Goal: Information Seeking & Learning: Learn about a topic

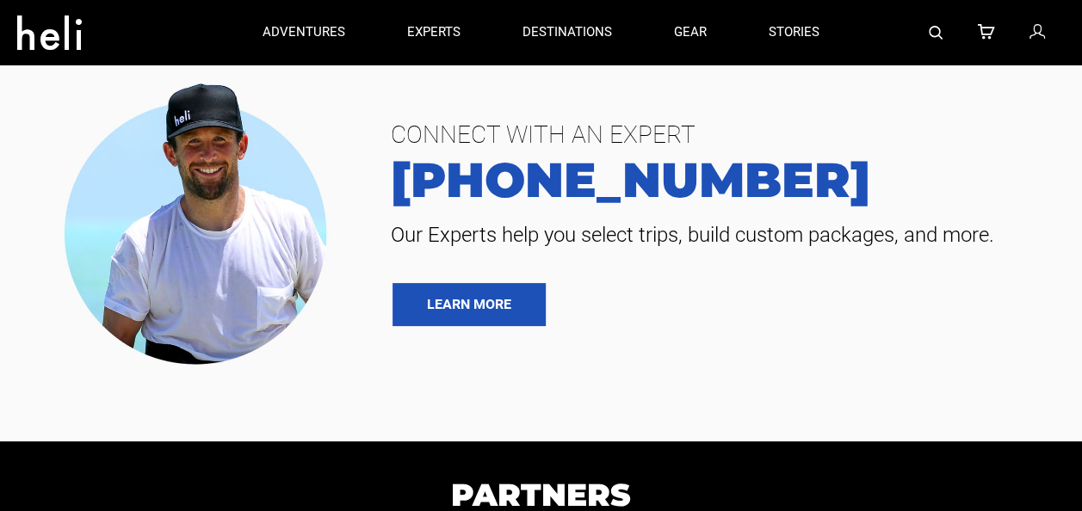
type input "Heli Skiing"
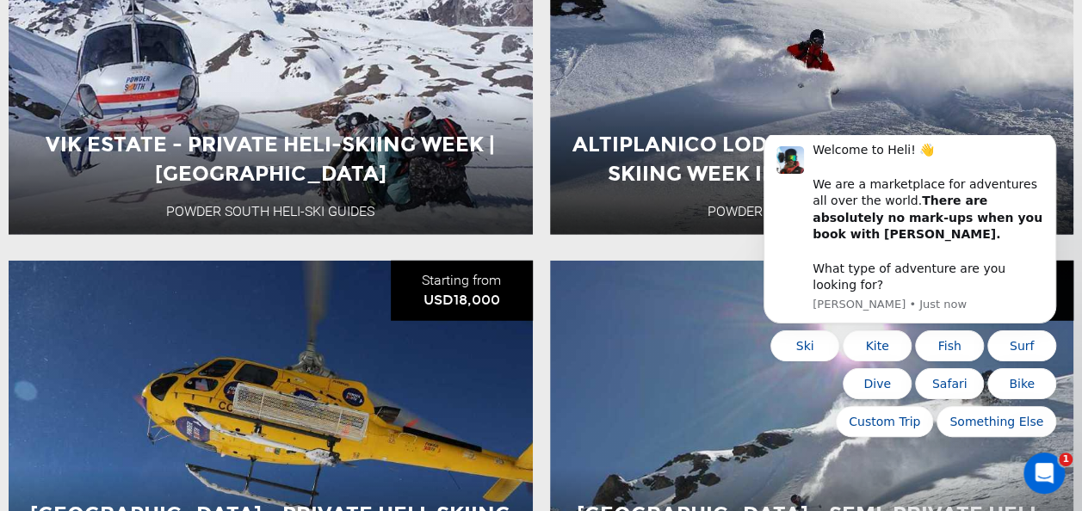
scroll to position [2332, 0]
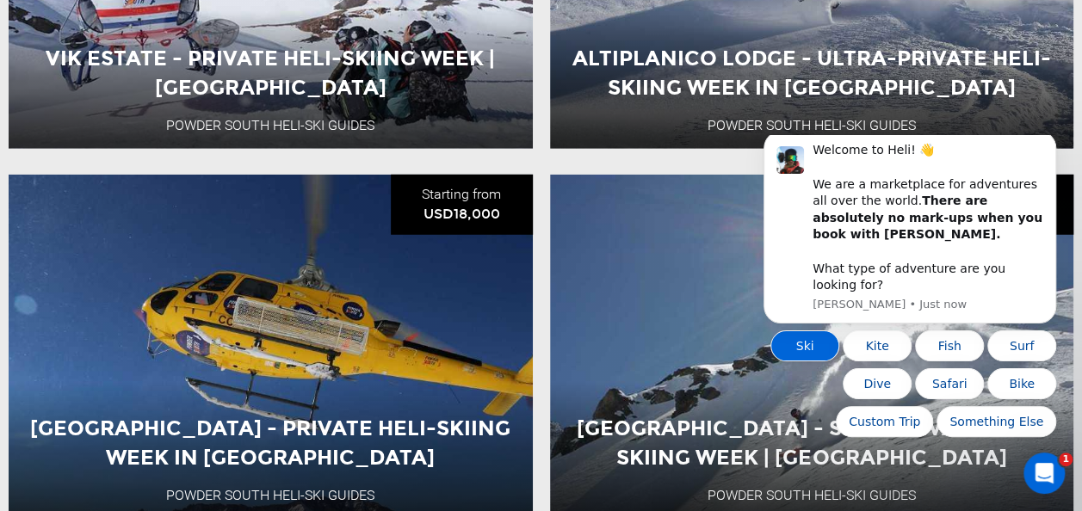
click at [815, 346] on button "Ski" at bounding box center [805, 346] width 69 height 31
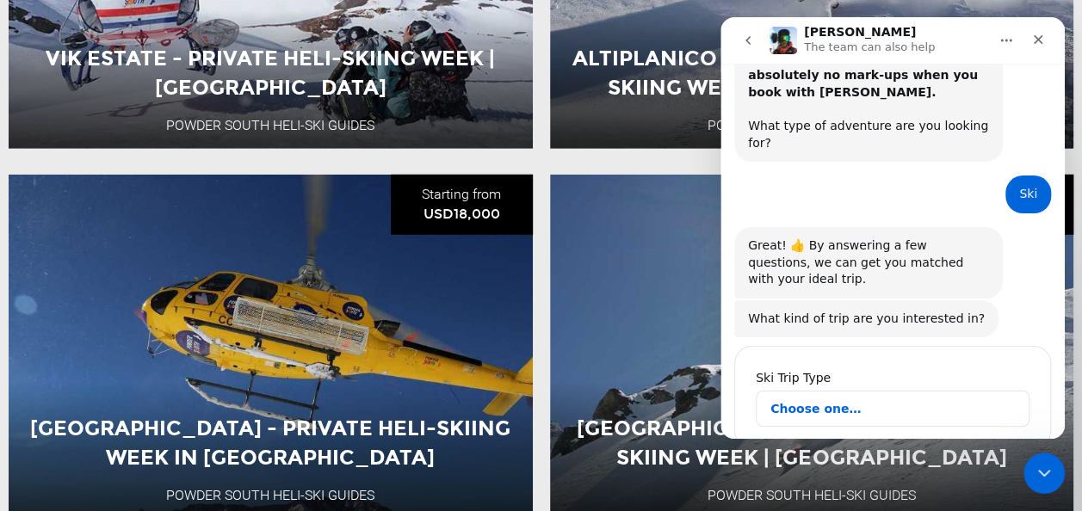
scroll to position [130, 0]
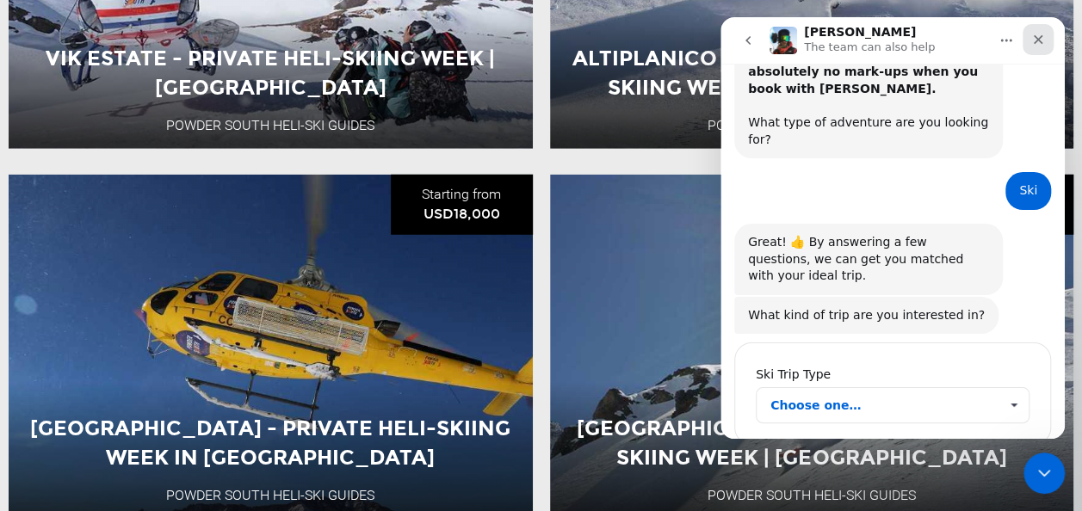
click at [1033, 31] on div "Close" at bounding box center [1038, 39] width 31 height 31
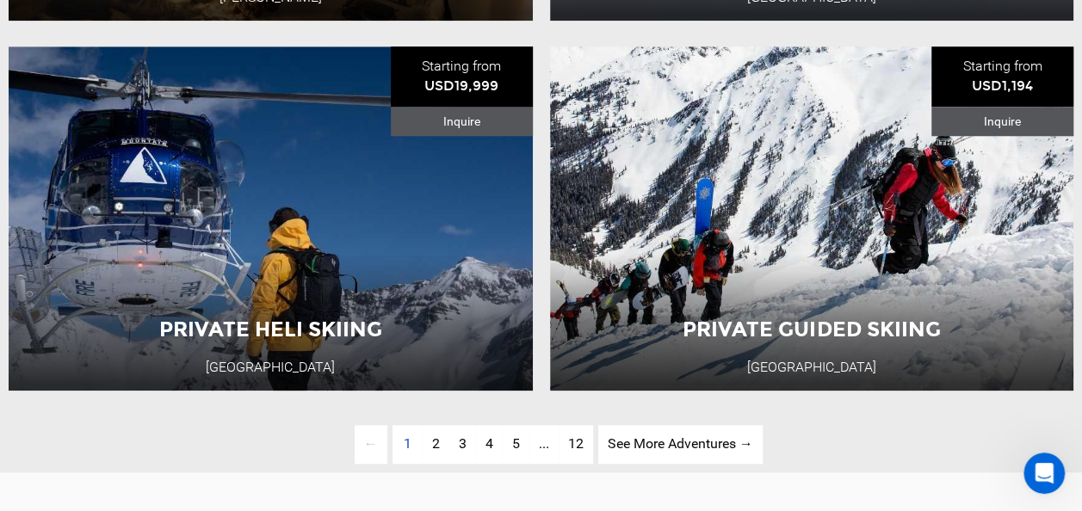
scroll to position [3968, 0]
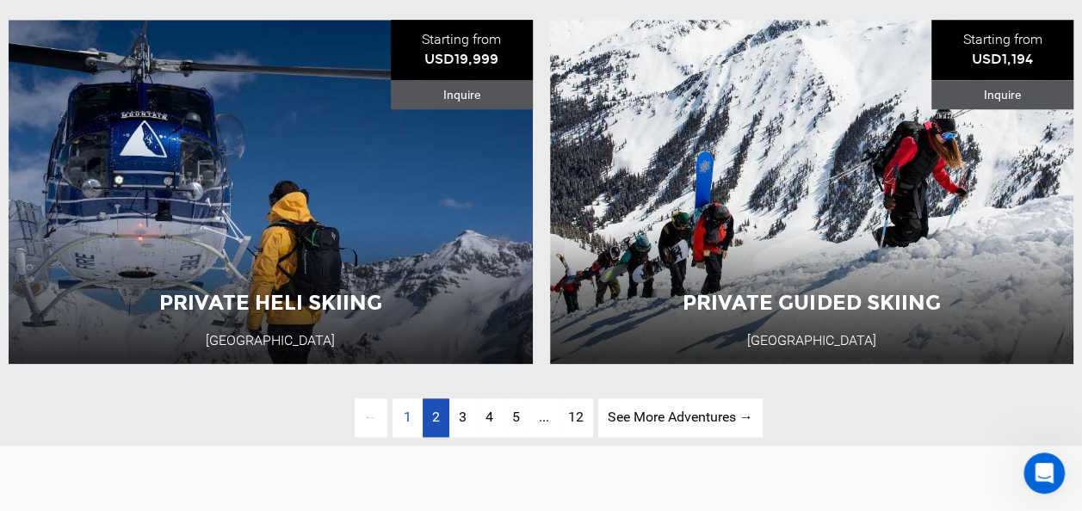
click at [428, 414] on link "page 2" at bounding box center [436, 418] width 27 height 39
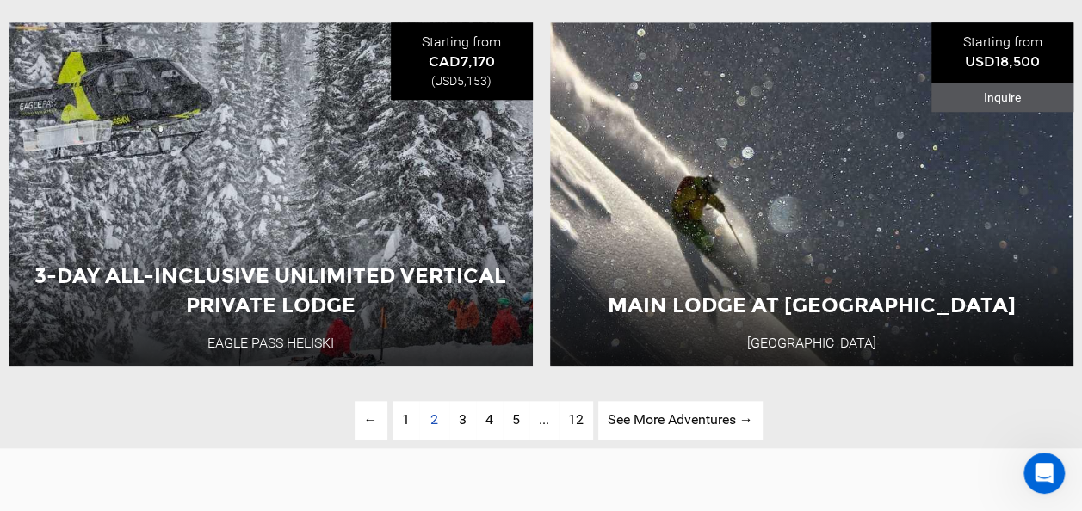
scroll to position [3992, 0]
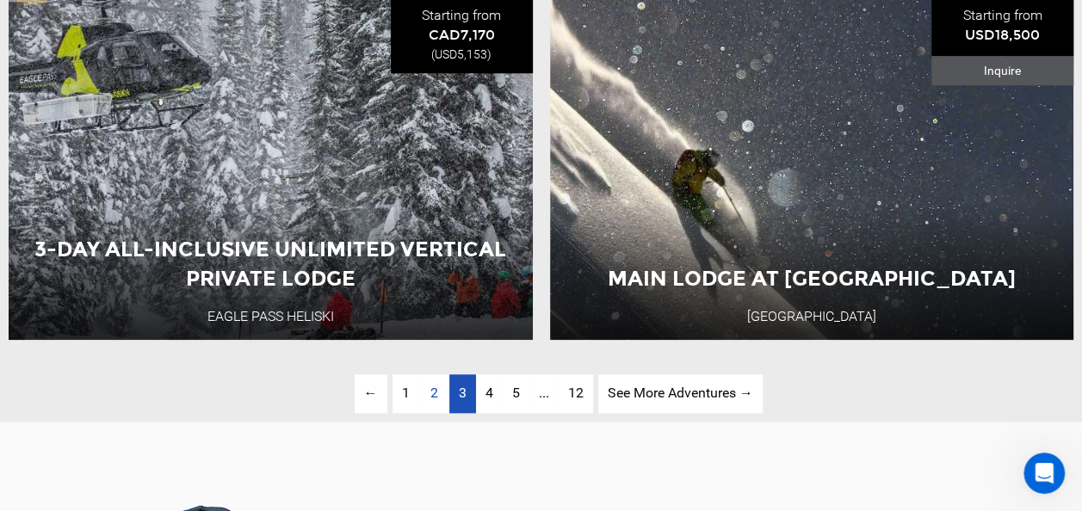
click at [462, 399] on span "3" at bounding box center [463, 393] width 8 height 16
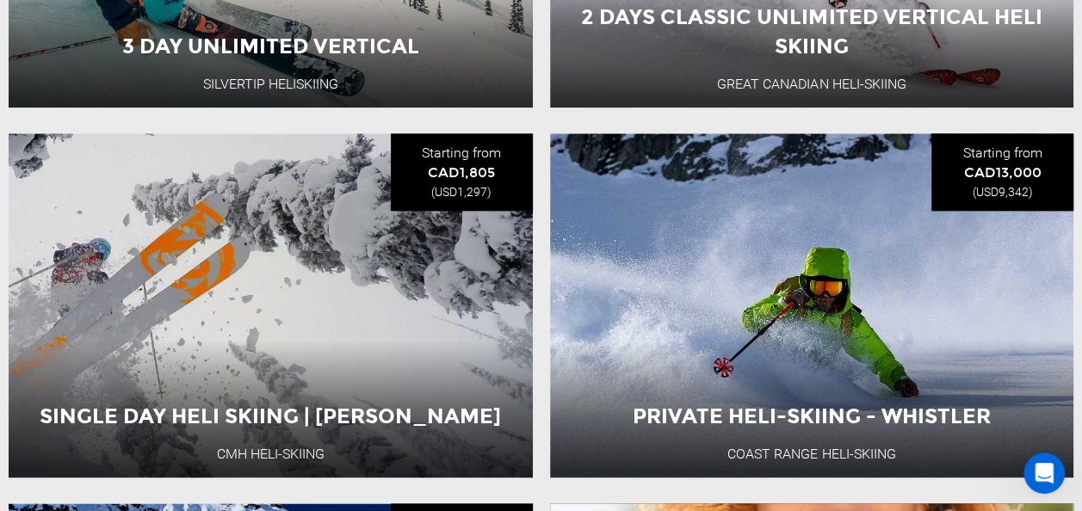
scroll to position [979, 0]
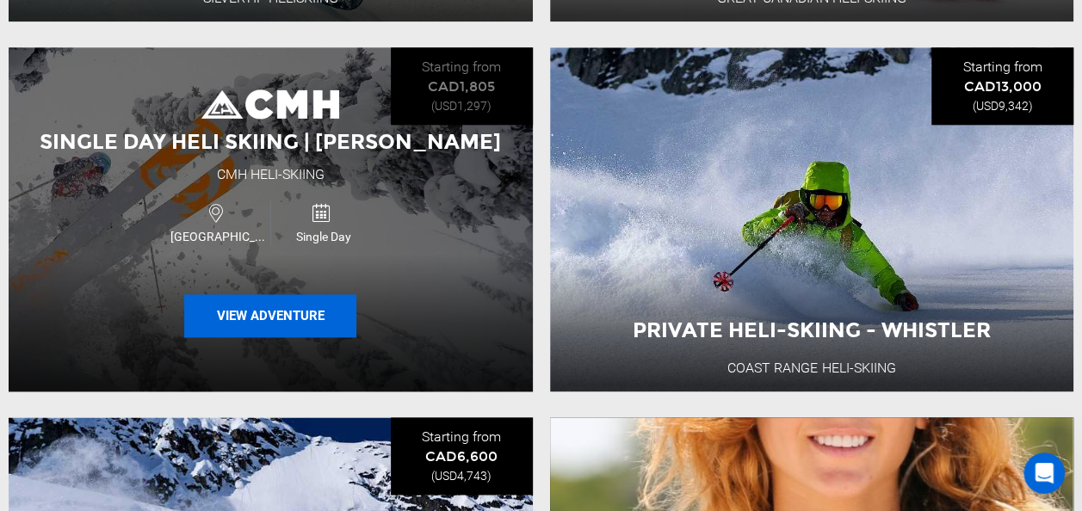
click at [338, 323] on button "View Adventure" at bounding box center [270, 315] width 172 height 43
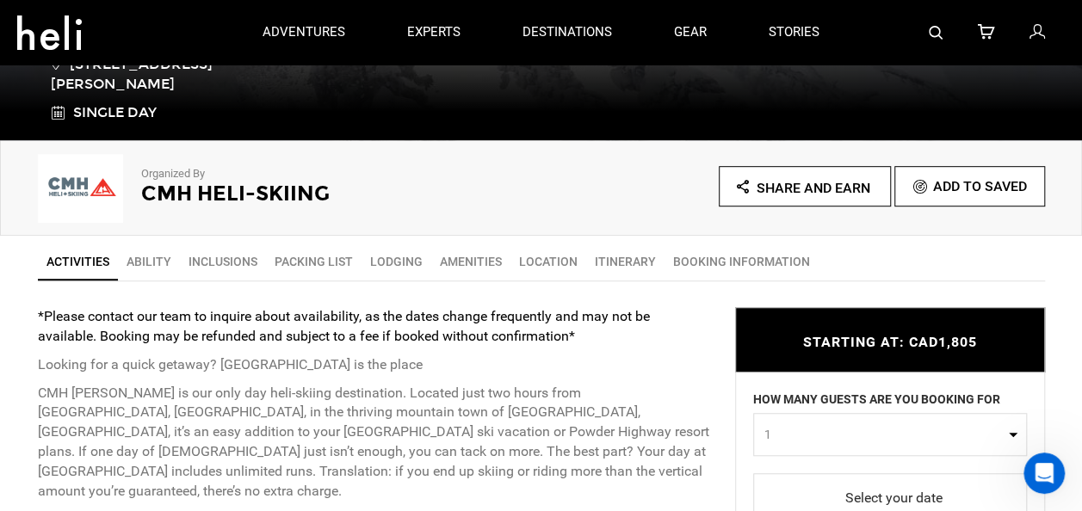
scroll to position [430, 0]
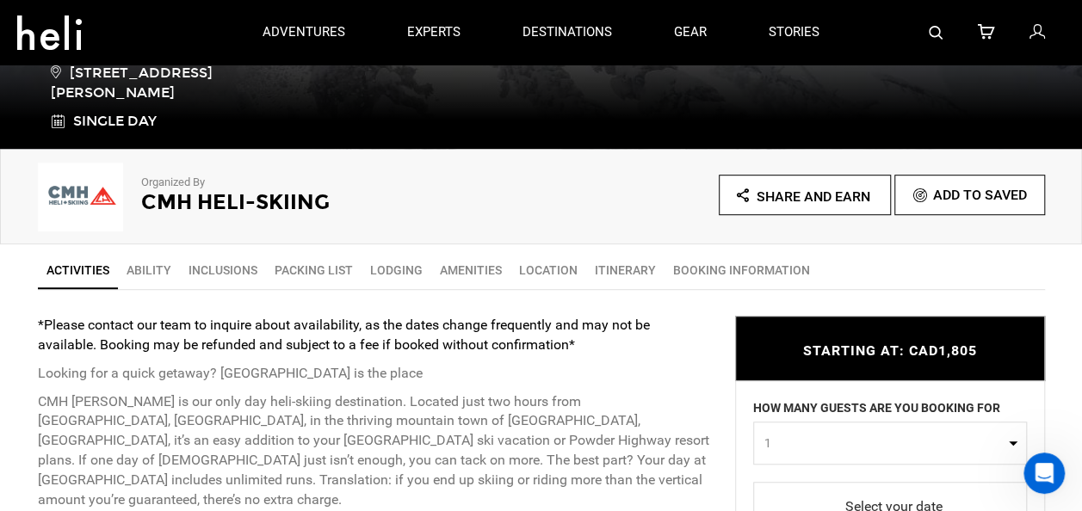
type input "Heli Skiing"
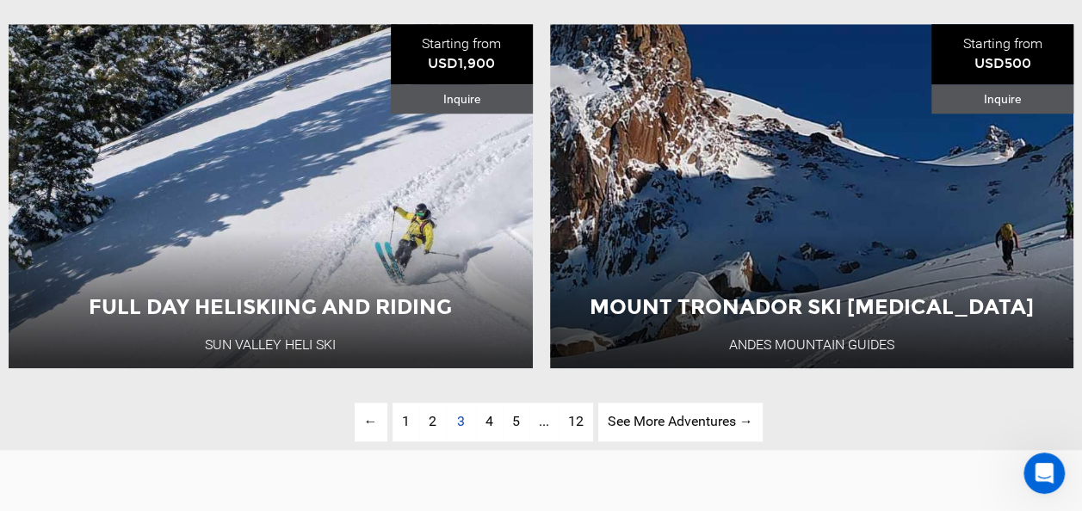
scroll to position [3971, 0]
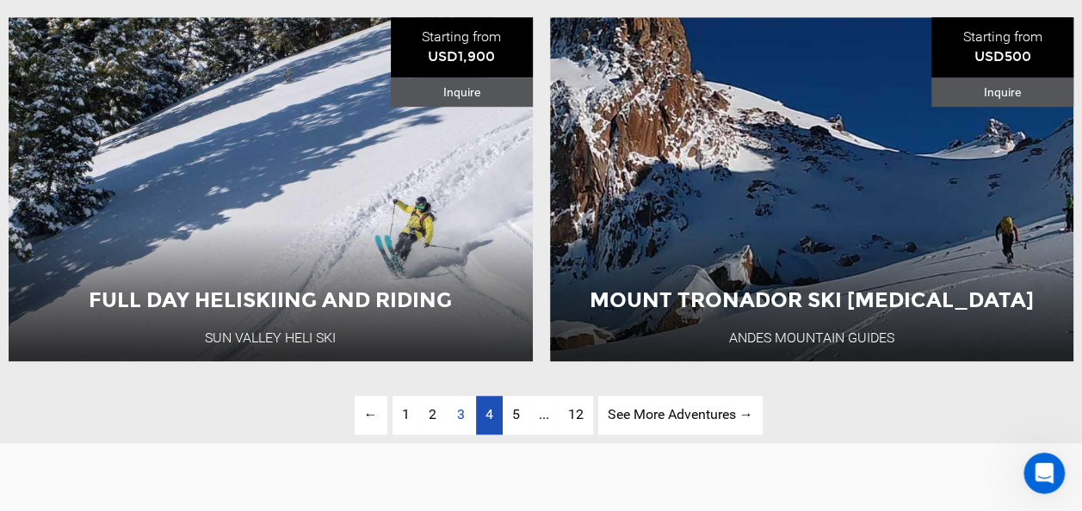
click at [486, 413] on span "4" at bounding box center [490, 414] width 8 height 16
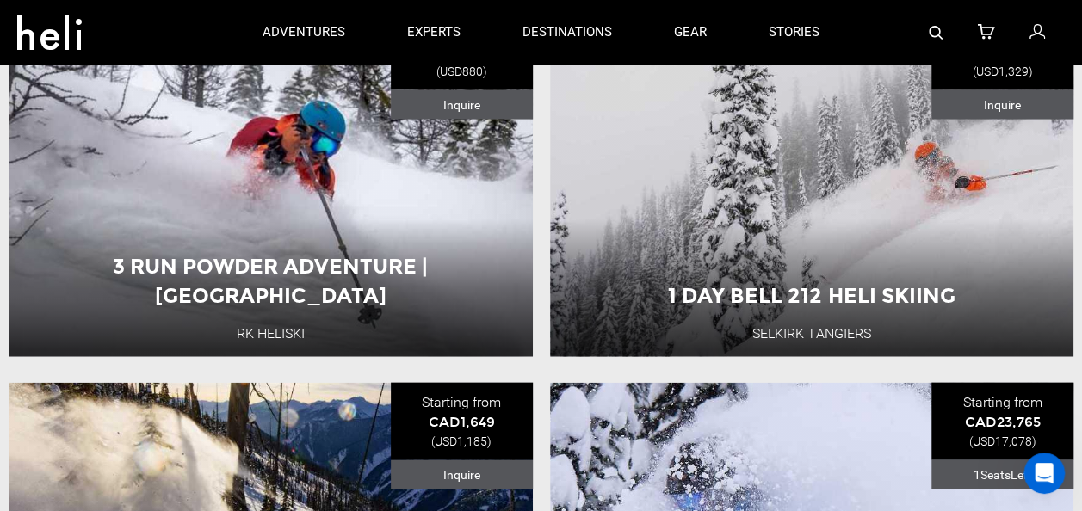
scroll to position [1668, 0]
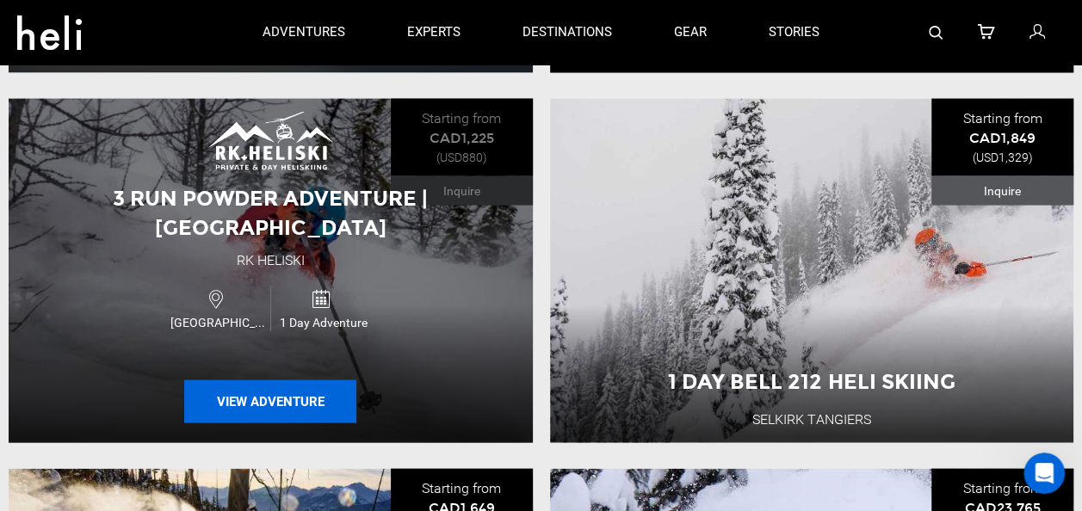
click at [271, 401] on button "View Adventure" at bounding box center [270, 402] width 172 height 43
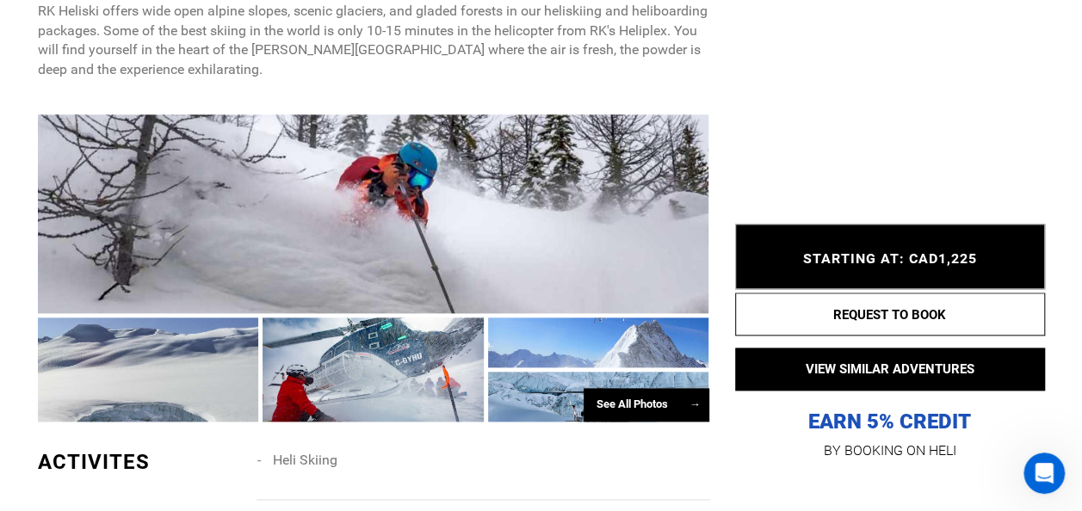
scroll to position [947, 0]
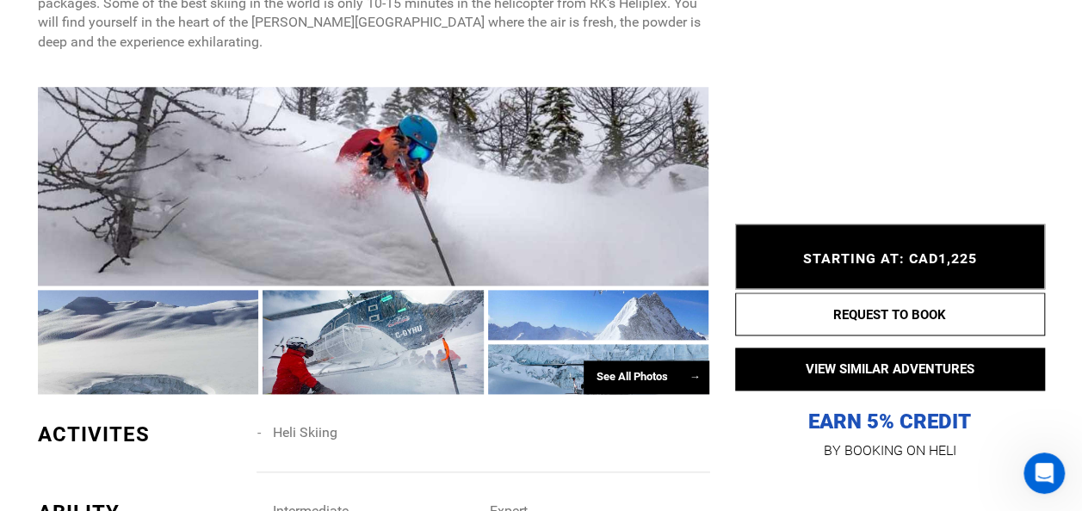
click at [632, 361] on div "See All Photos →" at bounding box center [647, 378] width 126 height 34
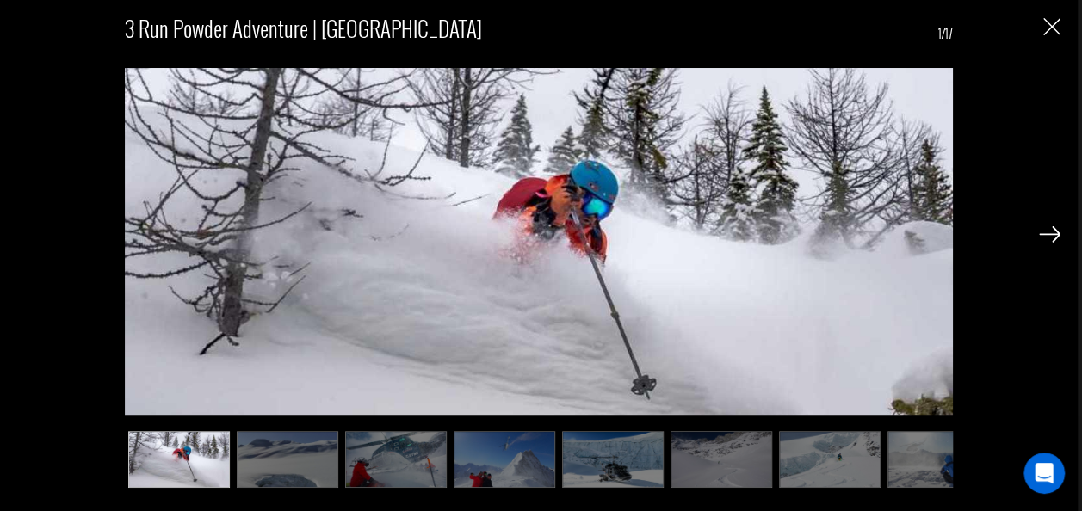
scroll to position [1119, 0]
click at [1056, 231] on img at bounding box center [1050, 233] width 22 height 15
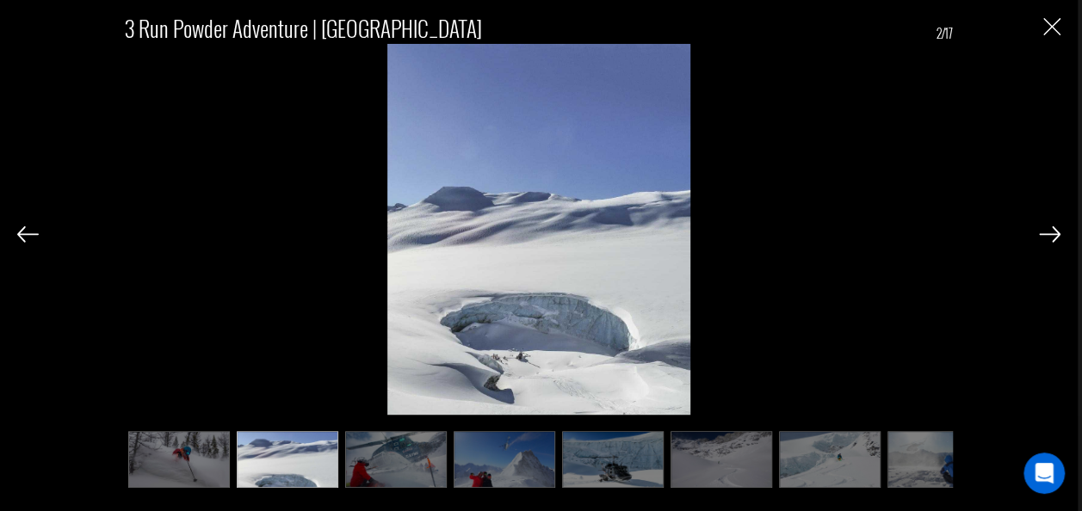
click at [1056, 231] on img at bounding box center [1050, 233] width 22 height 15
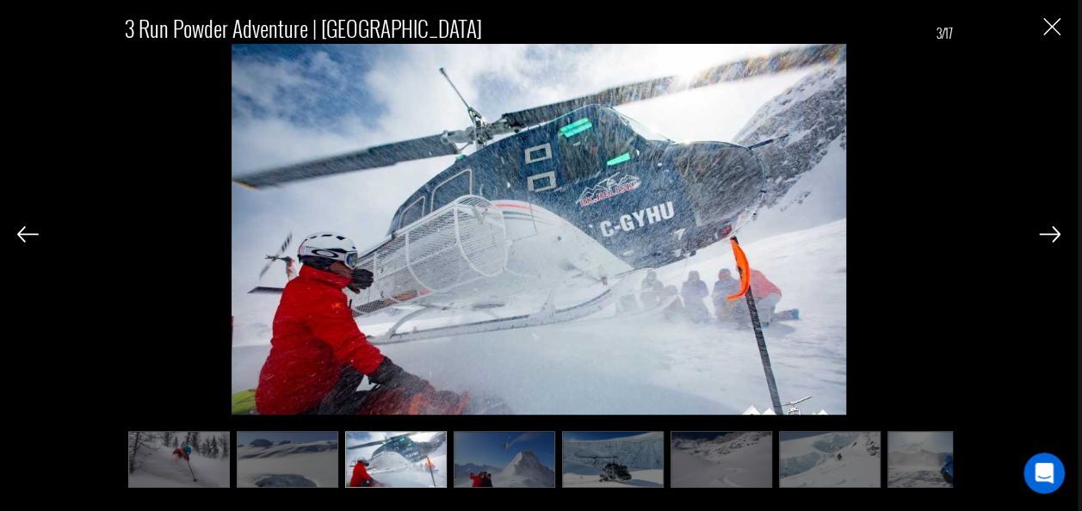
click at [1056, 231] on img at bounding box center [1050, 233] width 22 height 15
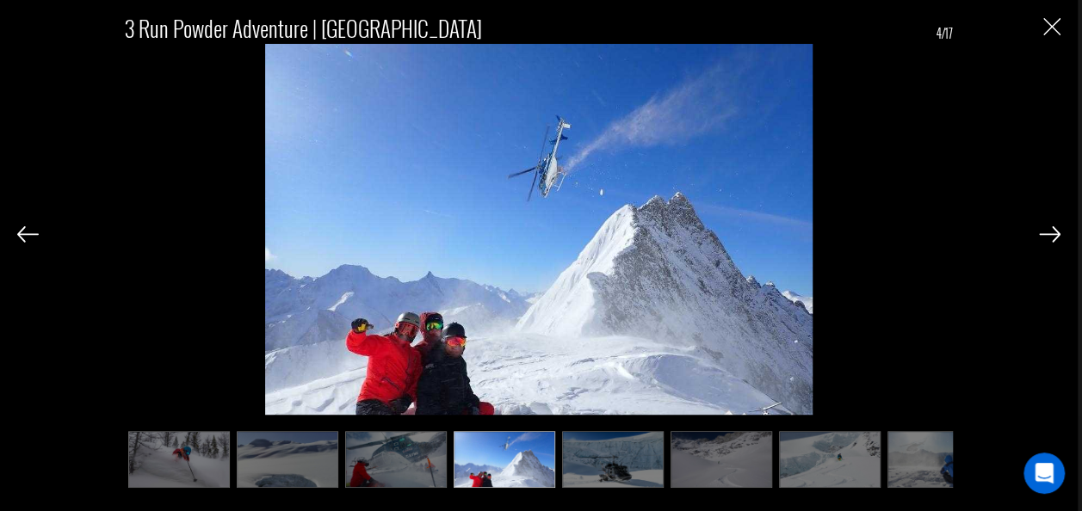
click at [1056, 231] on img at bounding box center [1050, 233] width 22 height 15
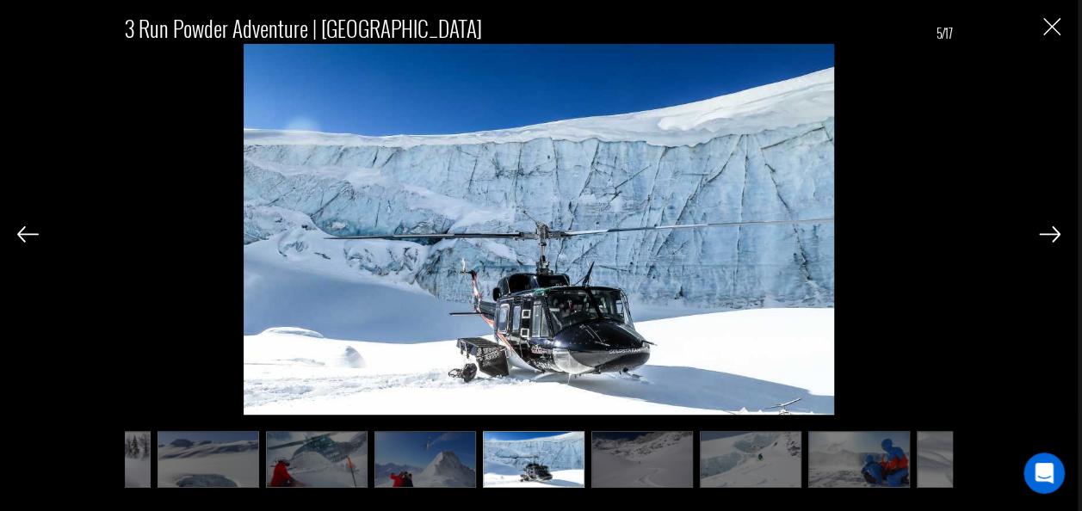
scroll to position [0, 86]
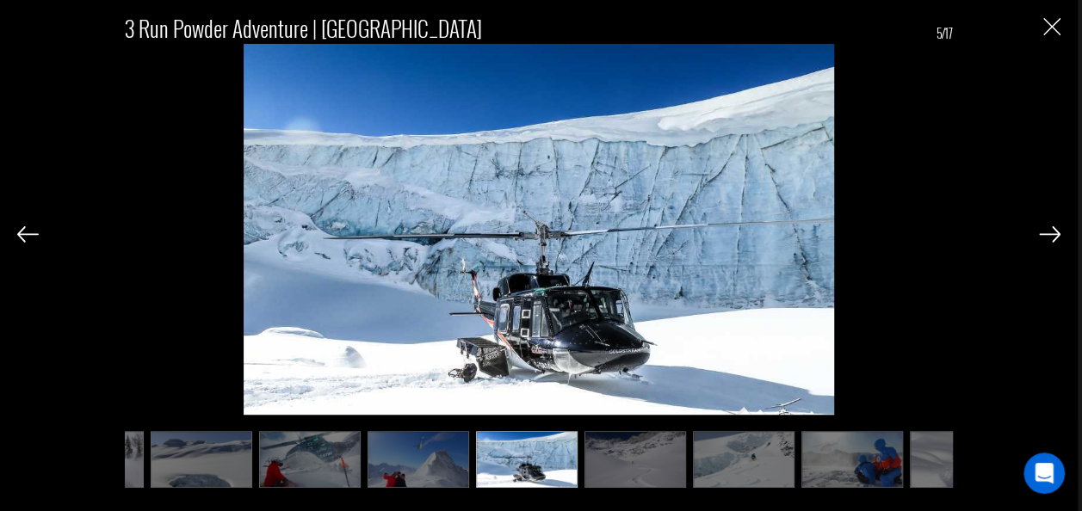
click at [1056, 231] on img at bounding box center [1050, 233] width 22 height 15
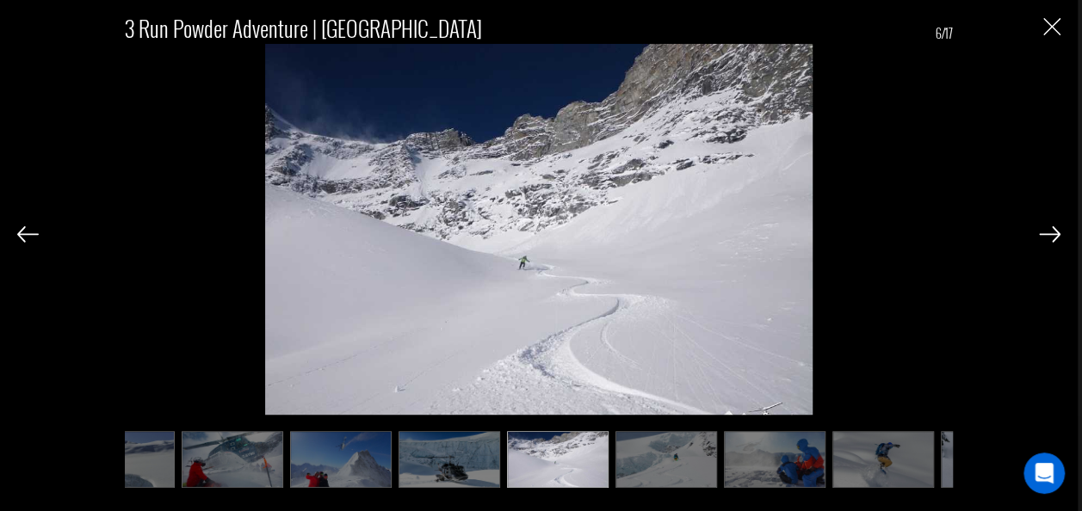
scroll to position [0, 172]
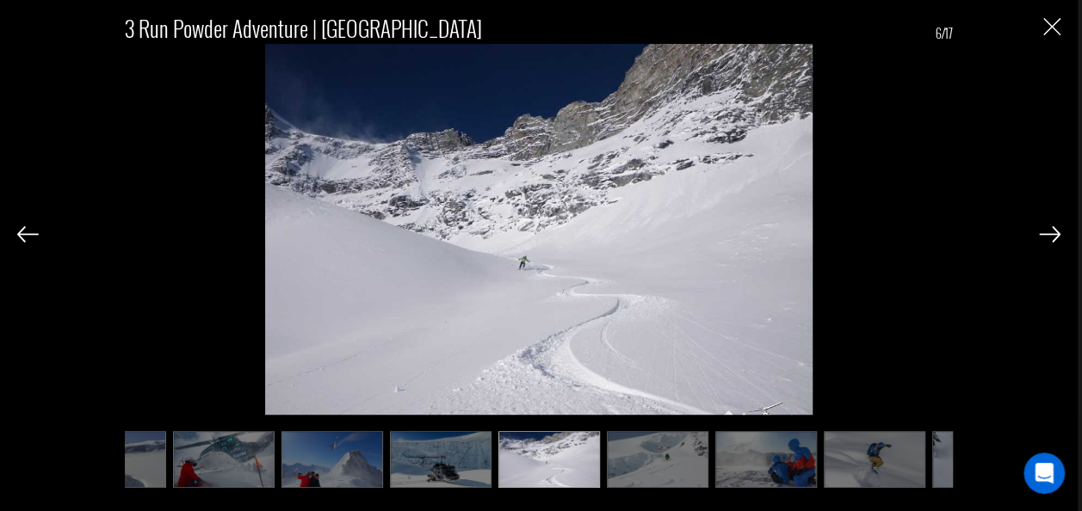
click at [1056, 231] on img at bounding box center [1050, 233] width 22 height 15
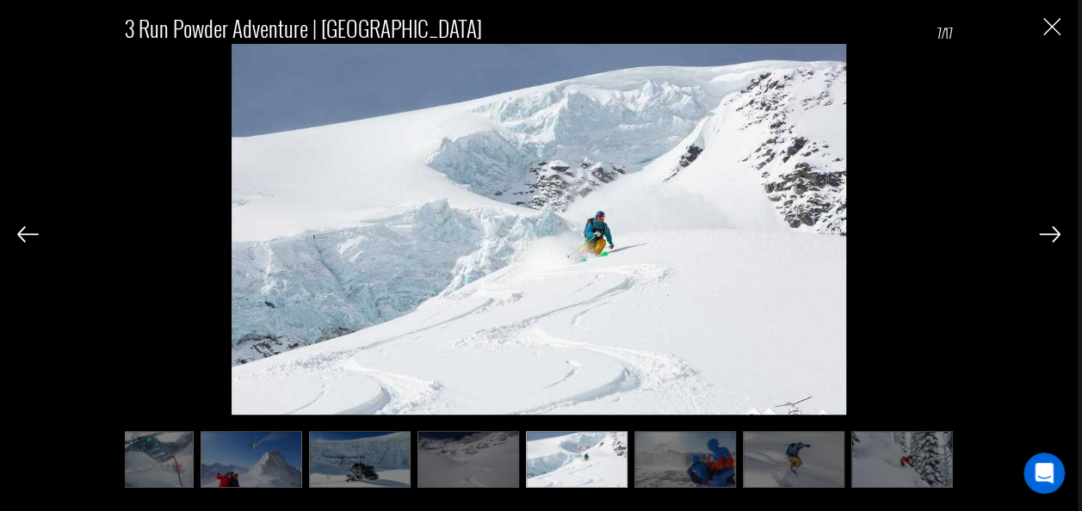
scroll to position [0, 258]
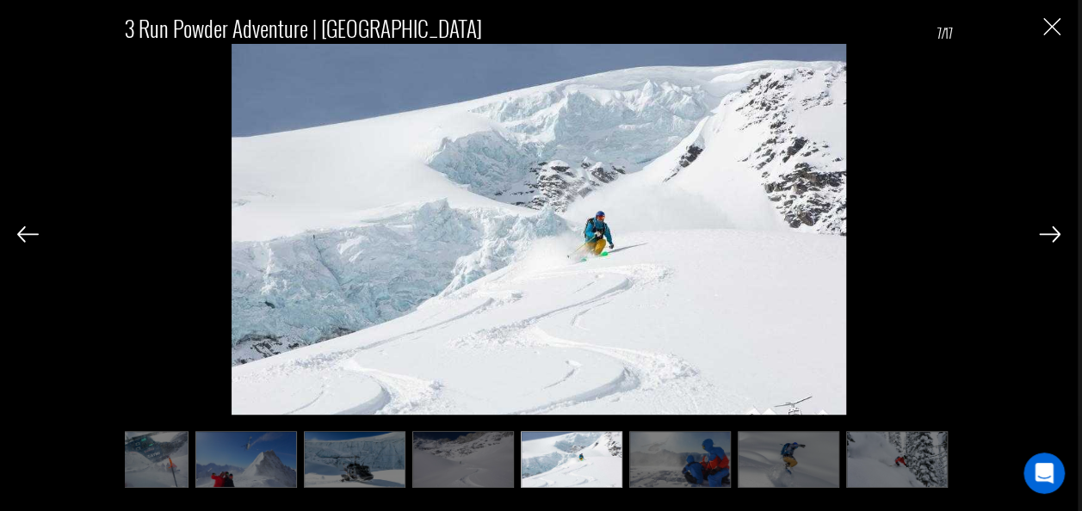
click at [1056, 231] on img at bounding box center [1050, 233] width 22 height 15
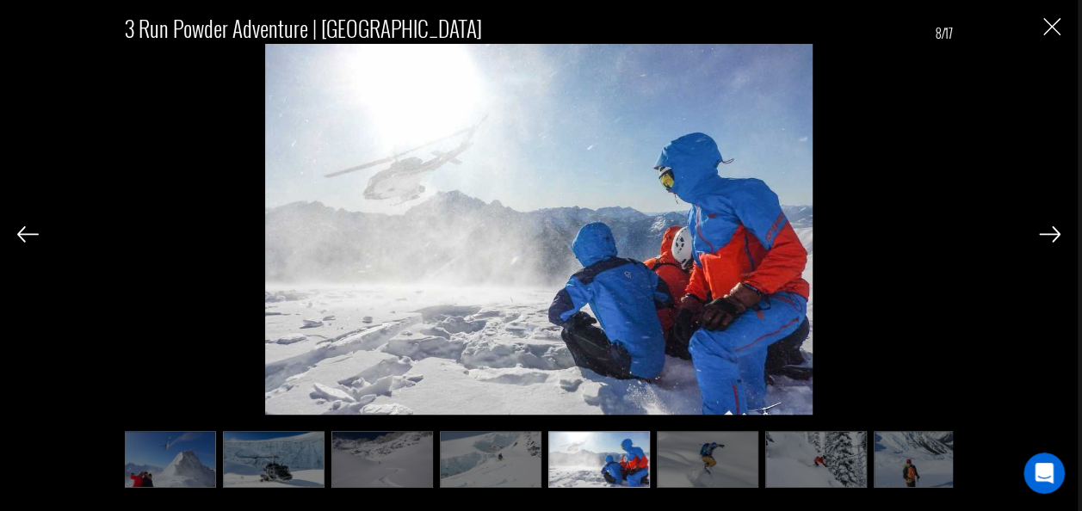
scroll to position [0, 344]
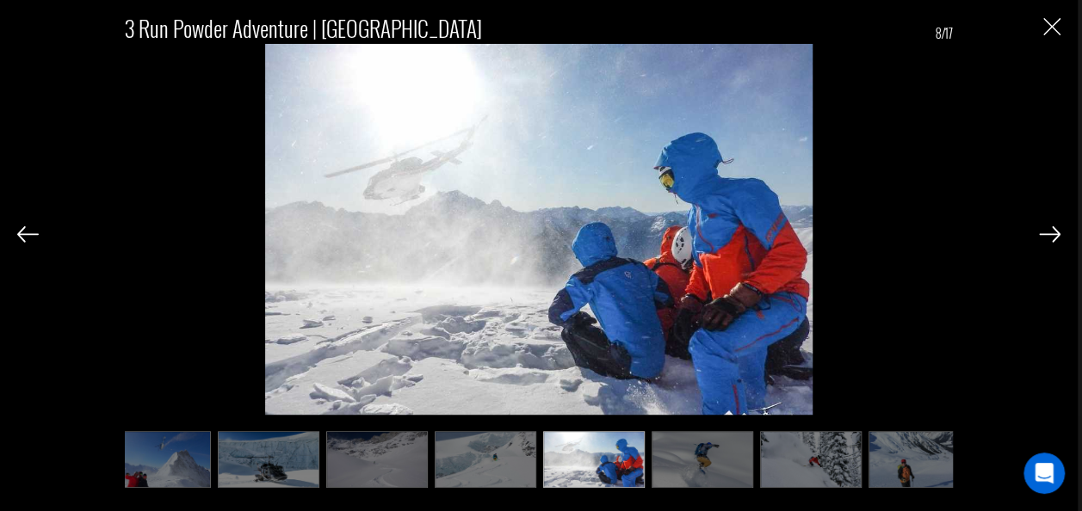
click at [1056, 231] on img at bounding box center [1050, 233] width 22 height 15
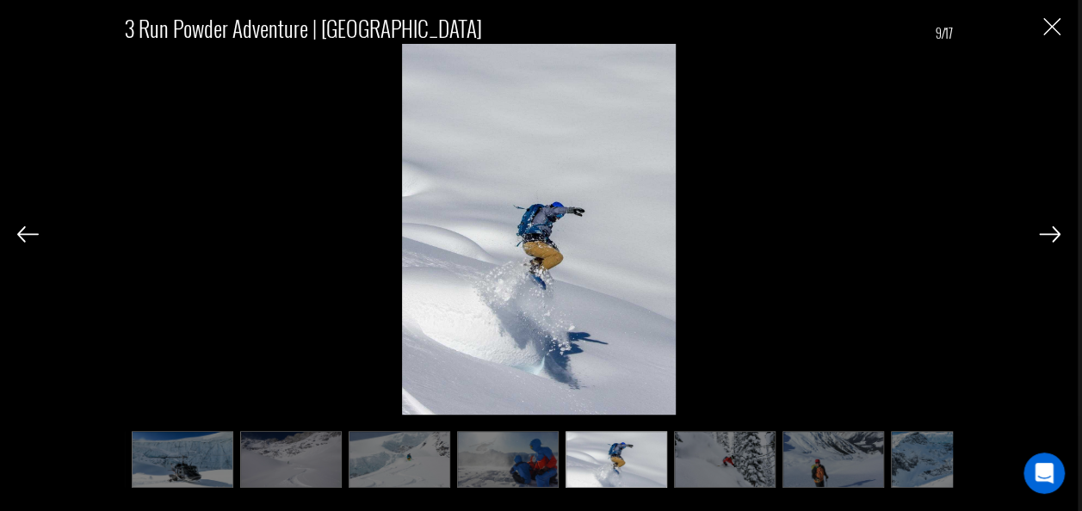
scroll to position [0, 430]
click at [1056, 231] on img at bounding box center [1050, 233] width 22 height 15
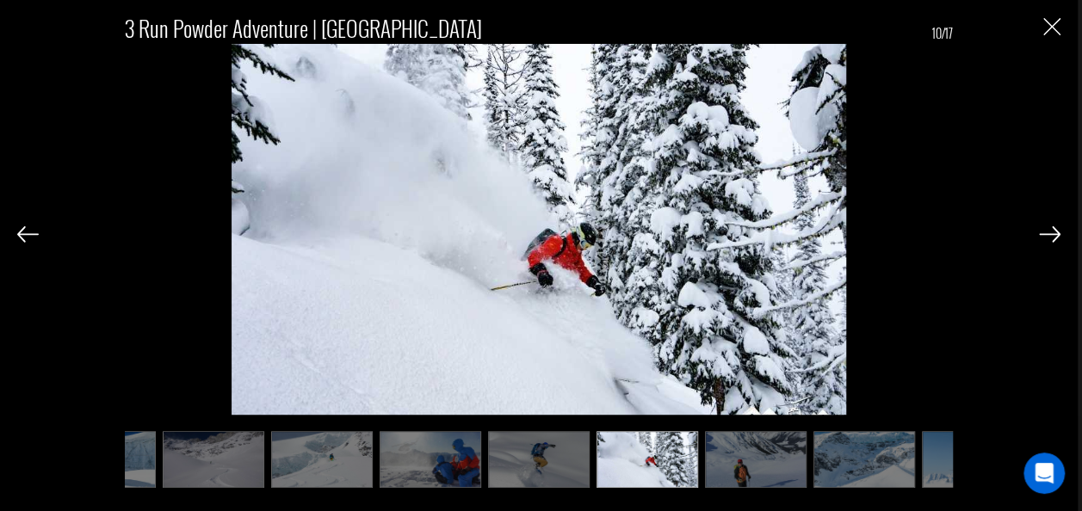
scroll to position [0, 517]
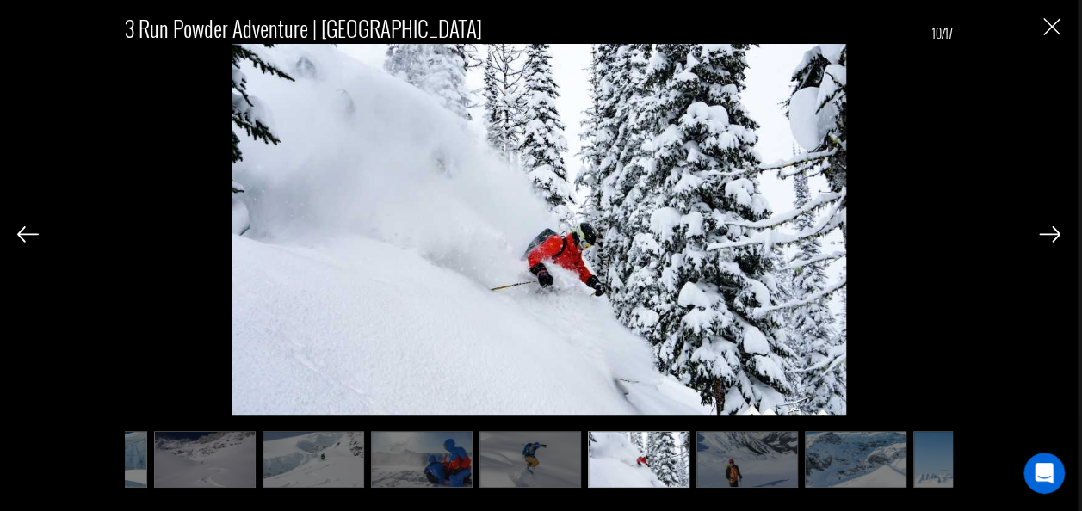
click at [1056, 231] on img at bounding box center [1050, 233] width 22 height 15
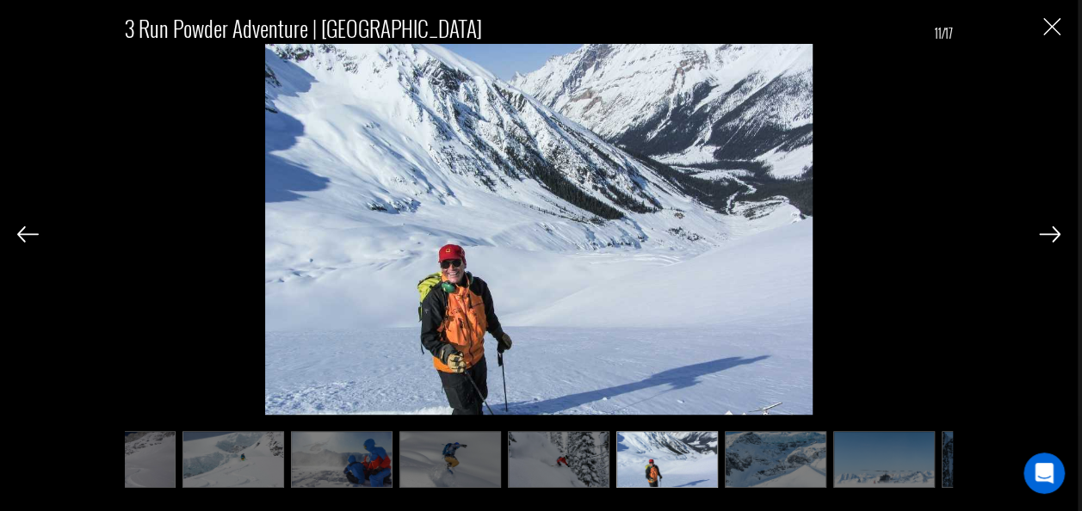
scroll to position [0, 603]
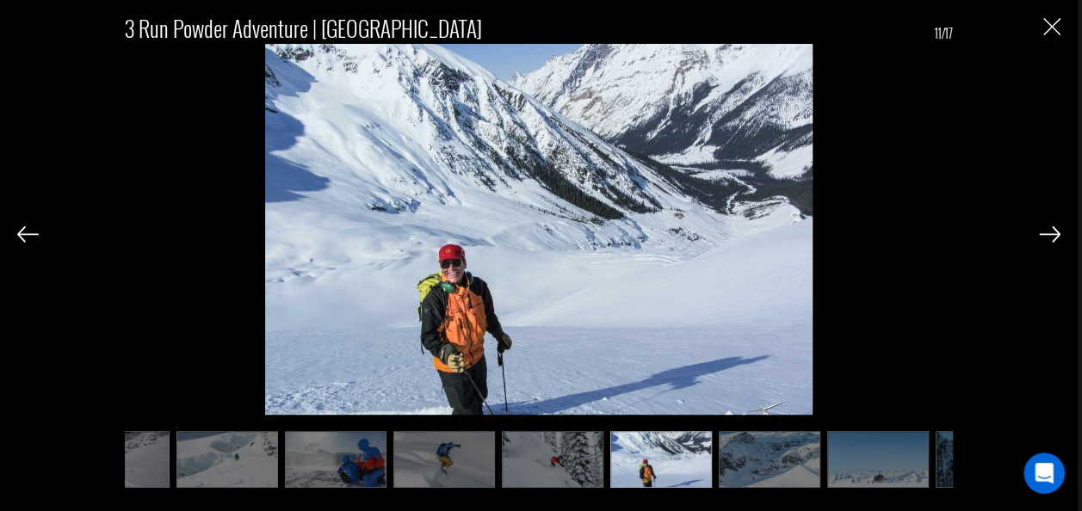
click at [1056, 231] on img at bounding box center [1050, 233] width 22 height 15
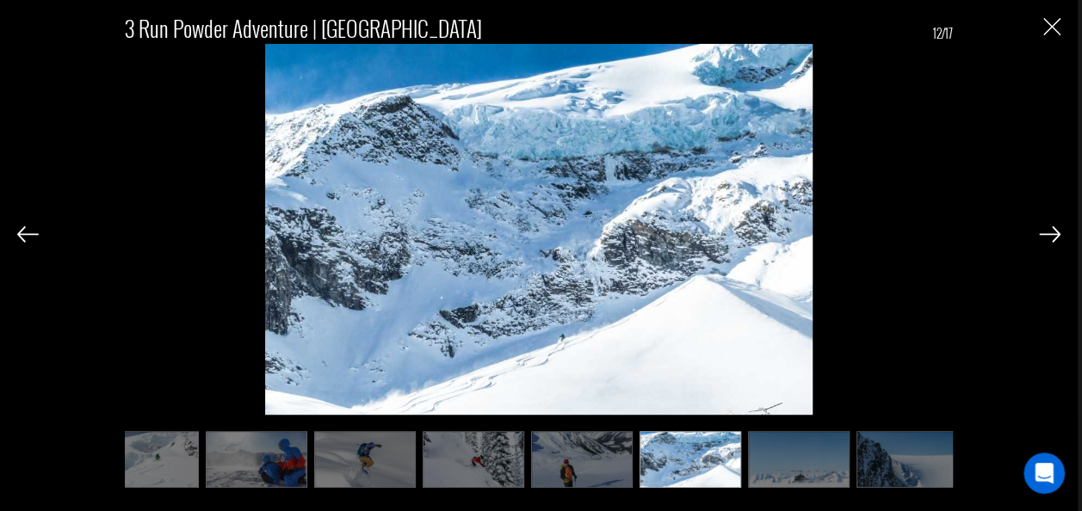
scroll to position [0, 689]
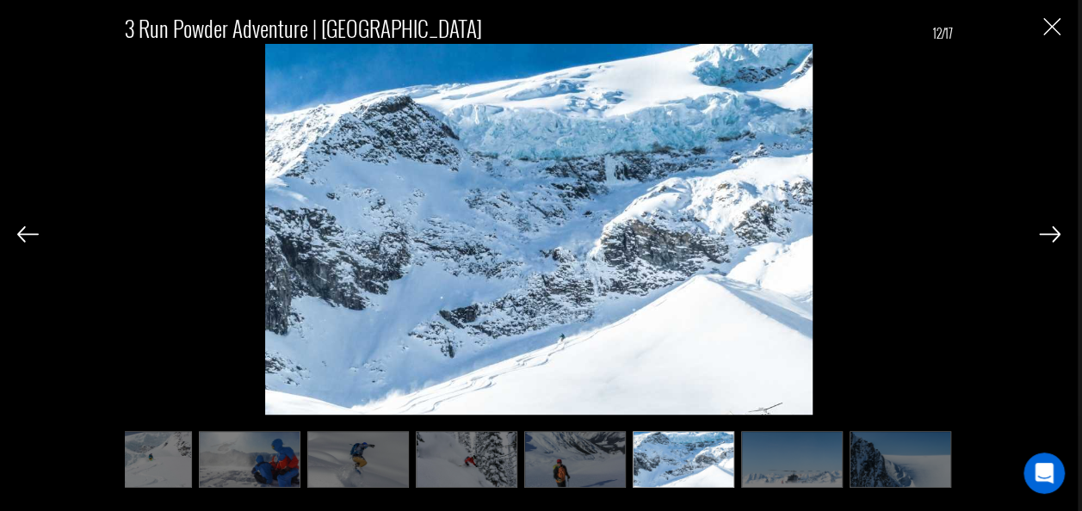
click at [1056, 231] on img at bounding box center [1050, 233] width 22 height 15
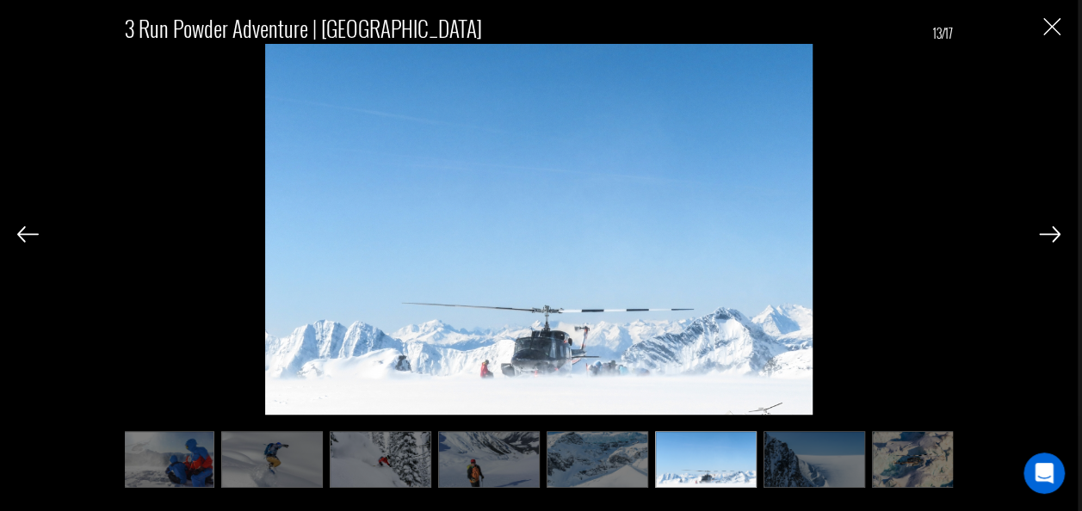
click at [1056, 231] on img at bounding box center [1050, 233] width 22 height 15
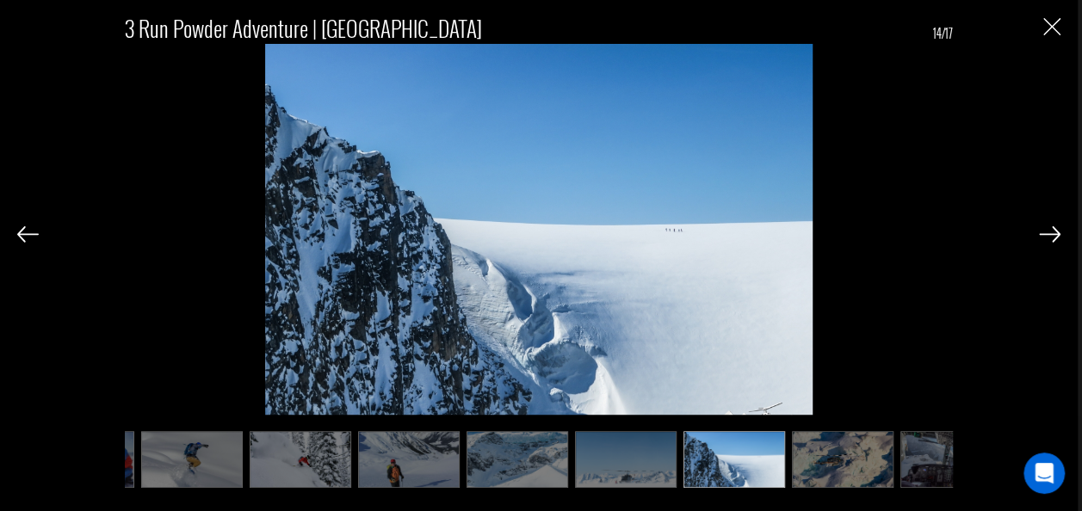
scroll to position [0, 861]
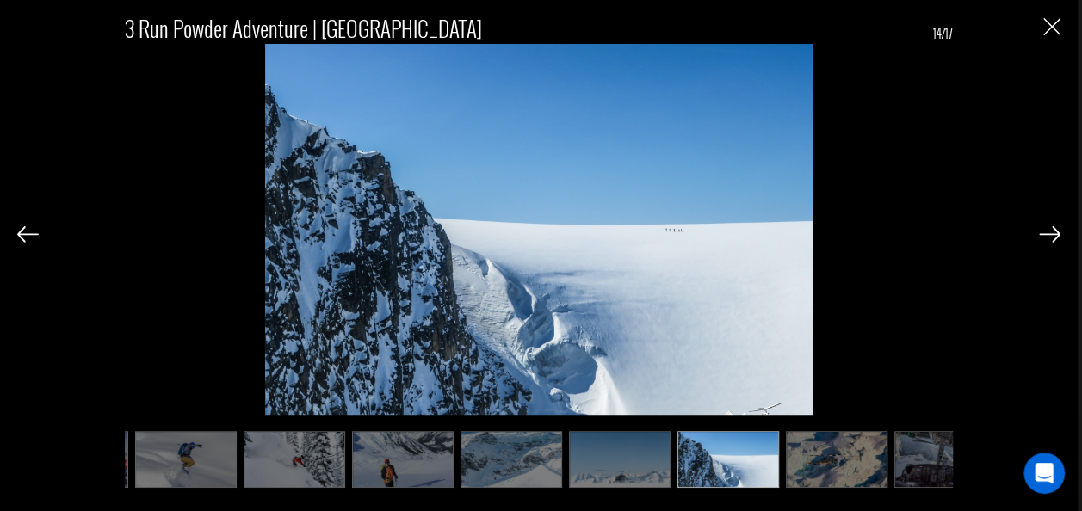
click at [1056, 231] on img at bounding box center [1050, 233] width 22 height 15
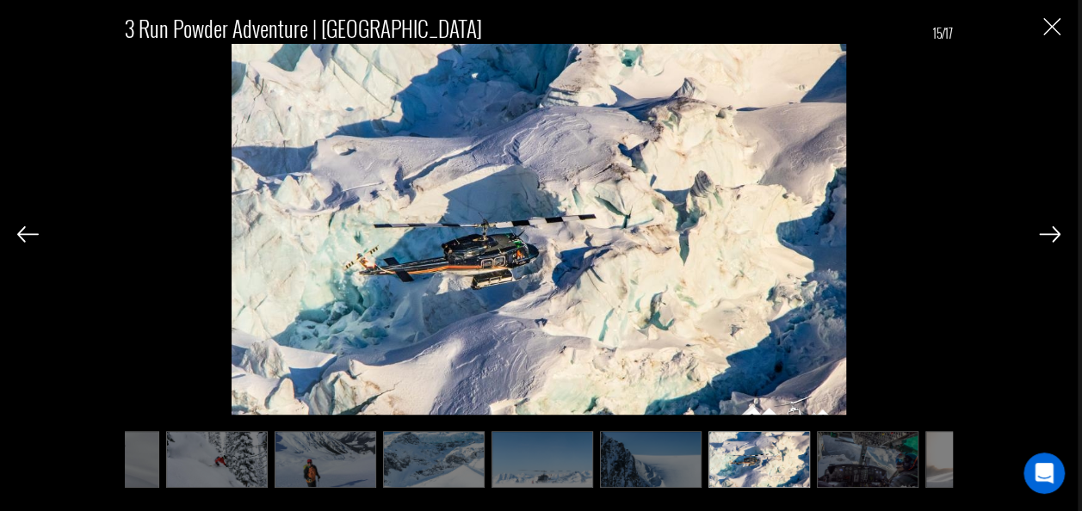
scroll to position [0, 947]
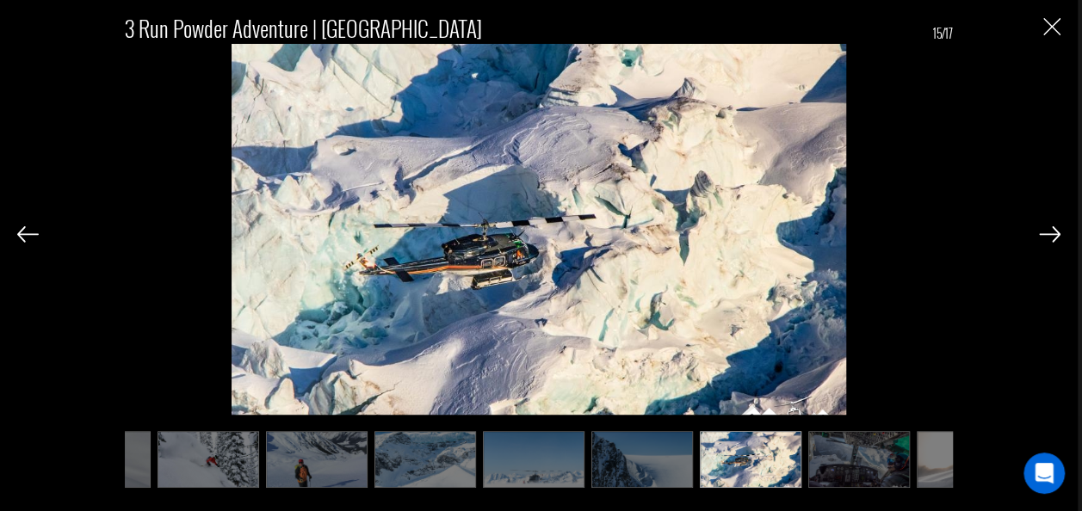
click at [1056, 231] on img at bounding box center [1050, 233] width 22 height 15
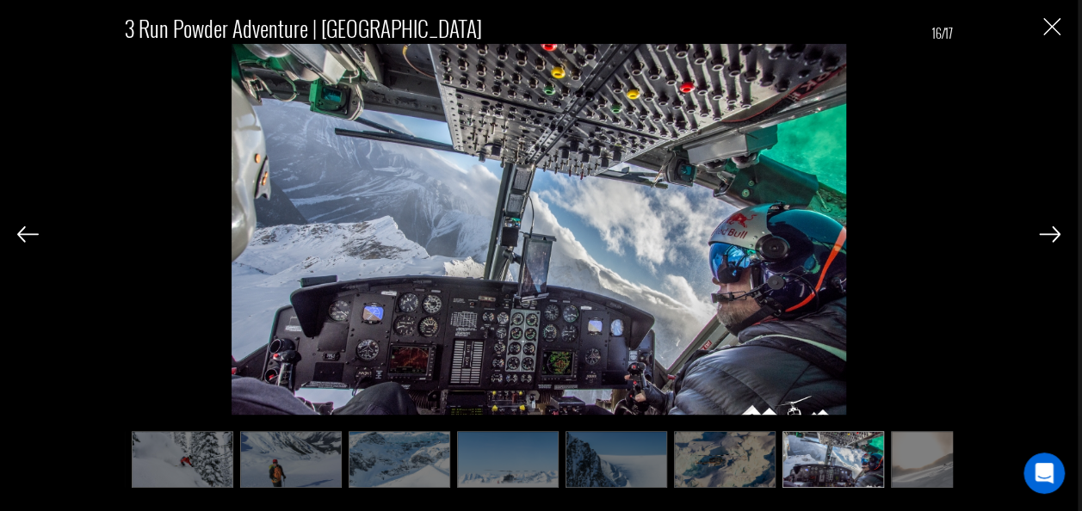
scroll to position [0, 1016]
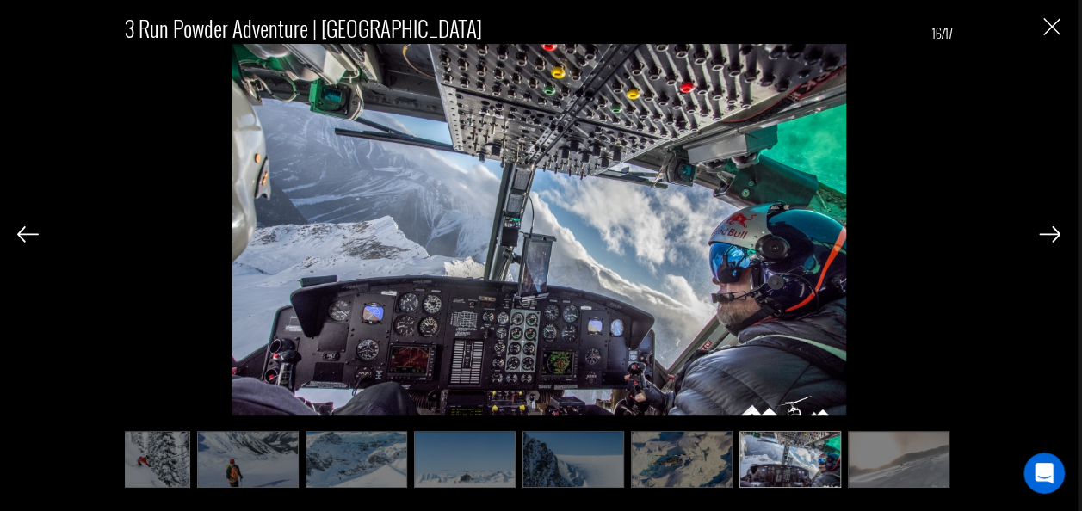
click at [1056, 231] on img at bounding box center [1050, 233] width 22 height 15
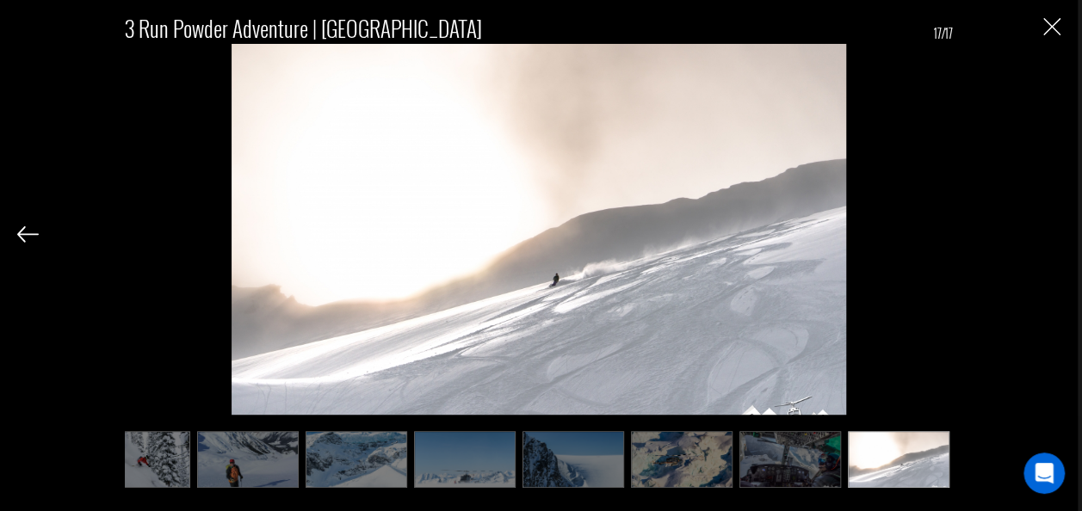
click at [1056, 231] on div "3 Run Powder Adventure | [GEOGRAPHIC_DATA] 17/17" at bounding box center [538, 243] width 1043 height 486
click at [1056, 25] on img "Close" at bounding box center [1051, 26] width 17 height 17
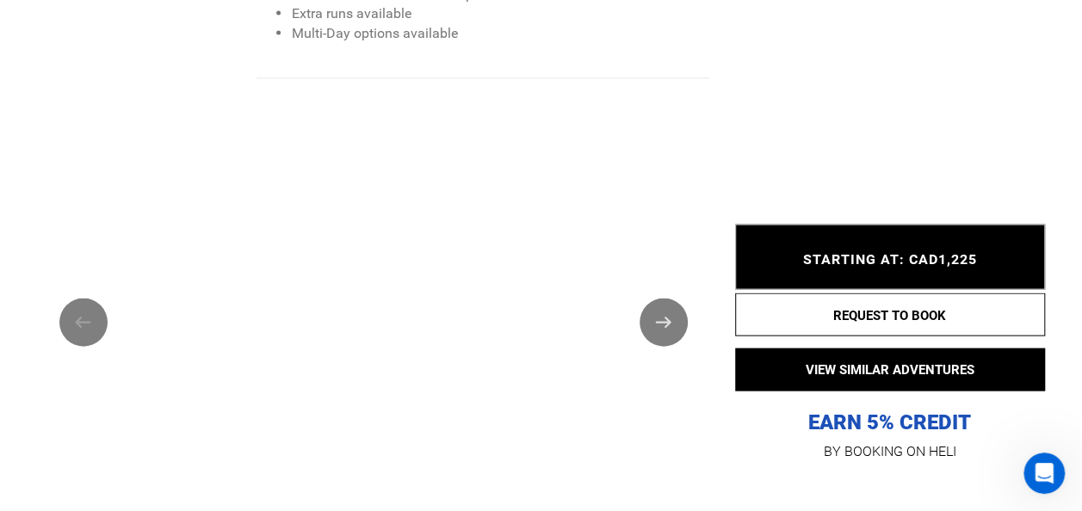
scroll to position [1734, 0]
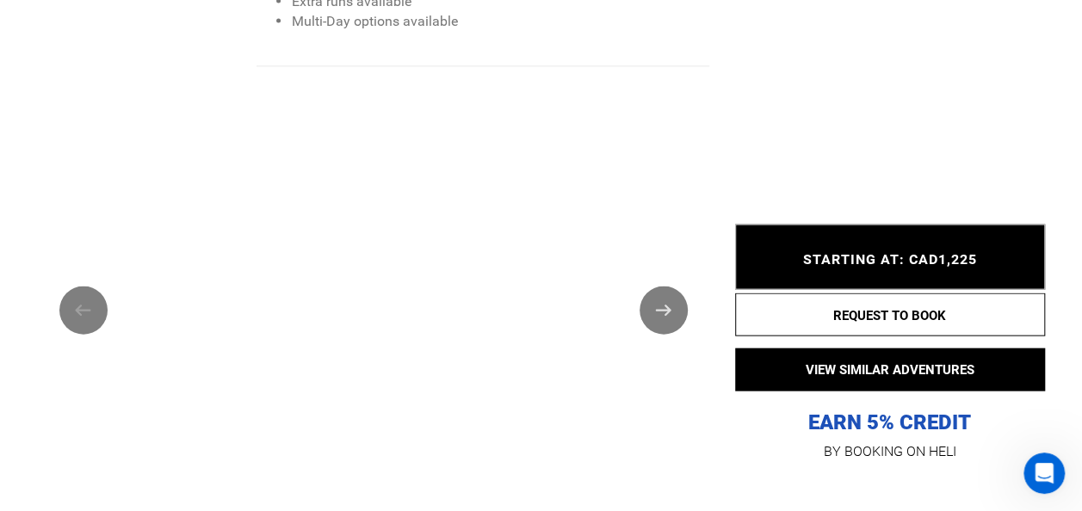
type input "Heli Skiing"
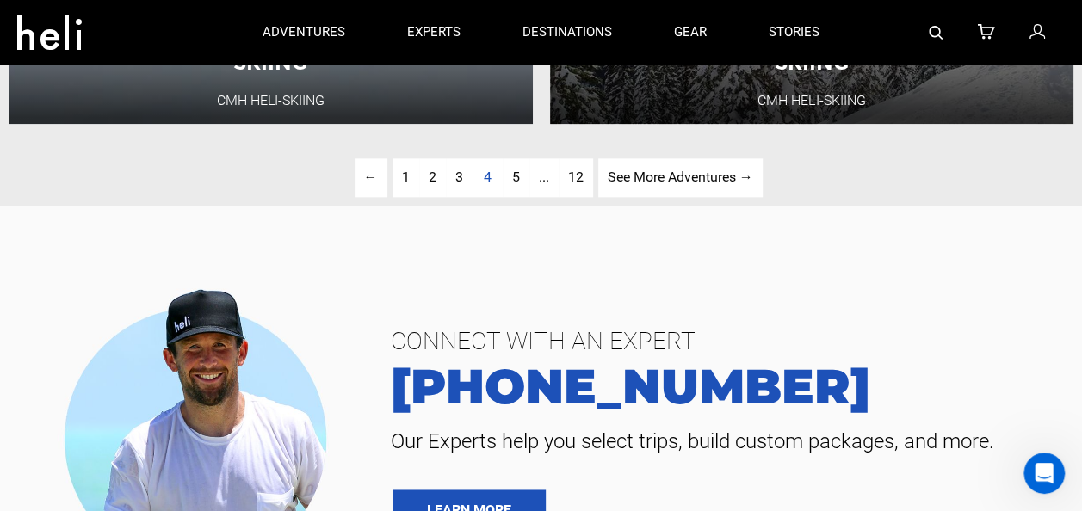
scroll to position [4169, 0]
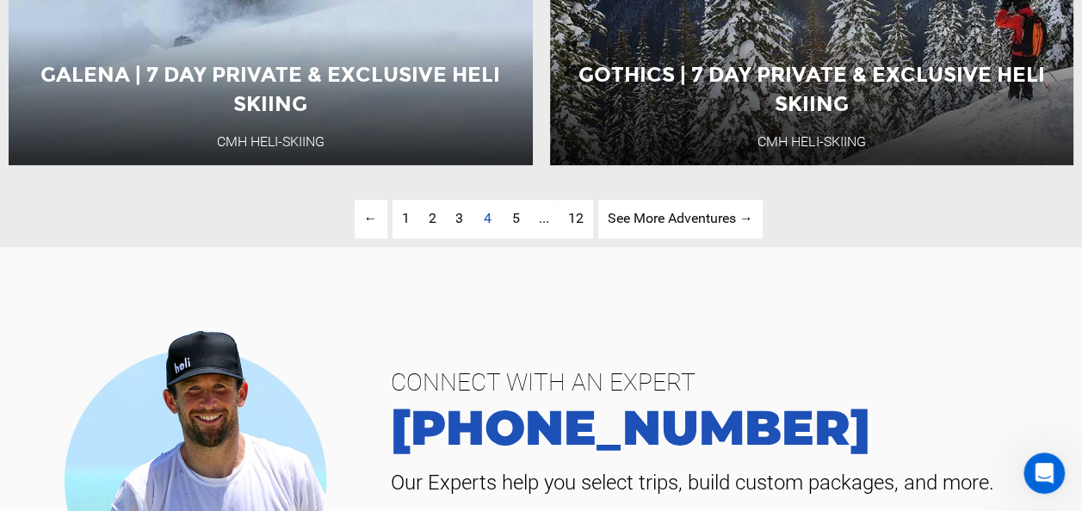
scroll to position [4189, 0]
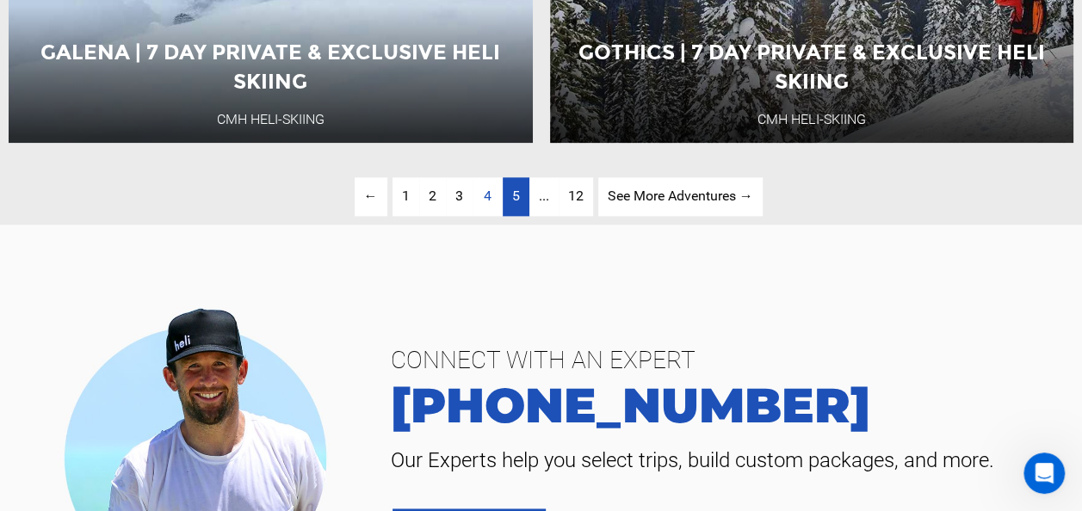
click at [514, 199] on span "5" at bounding box center [516, 196] width 8 height 16
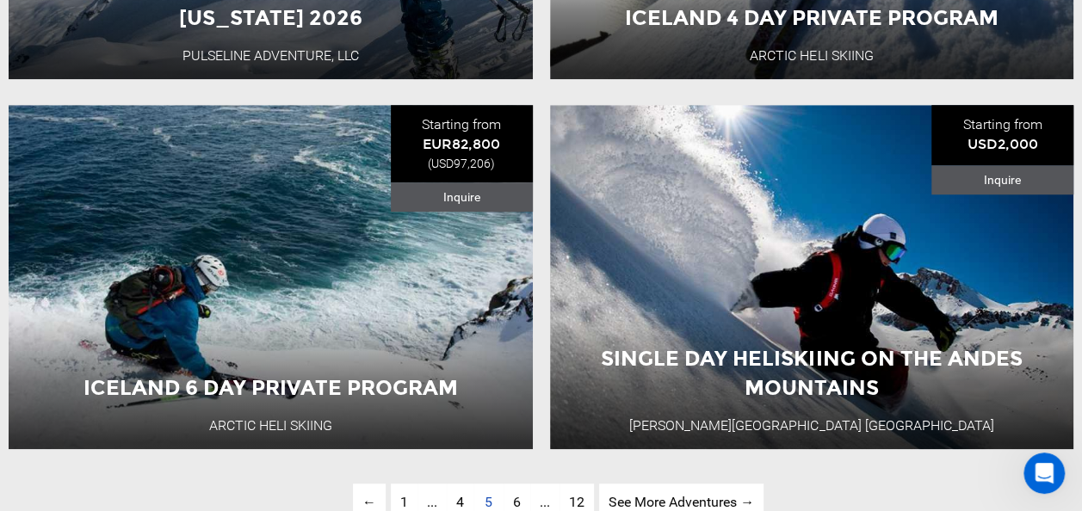
scroll to position [3906, 0]
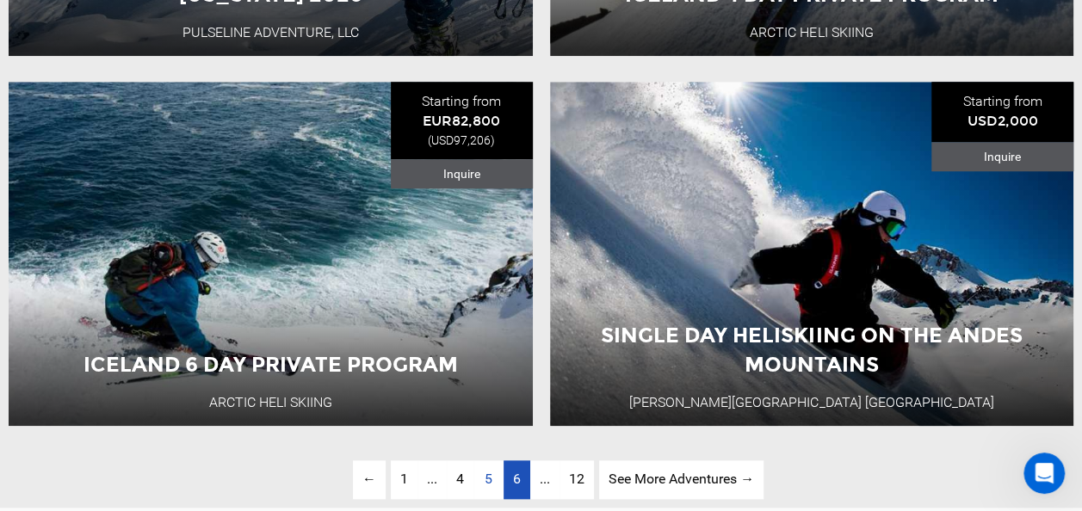
click at [523, 484] on link "page 6" at bounding box center [517, 480] width 27 height 39
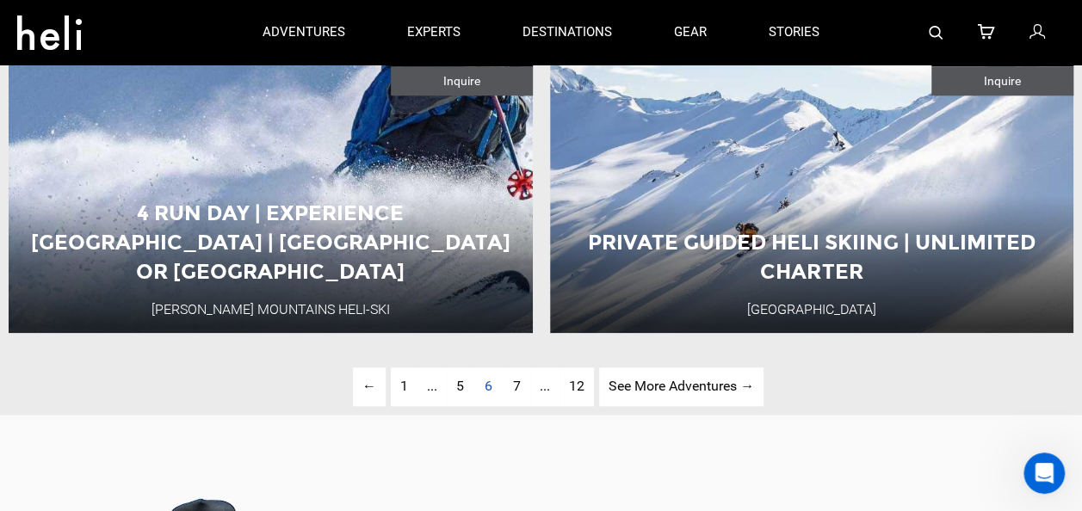
scroll to position [3992, 0]
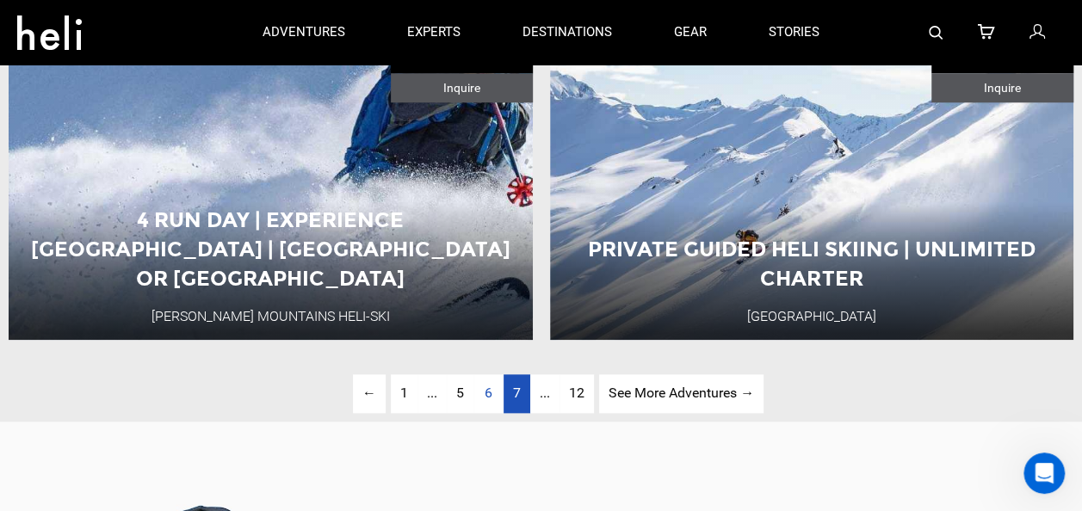
click at [514, 398] on span "7" at bounding box center [517, 393] width 8 height 16
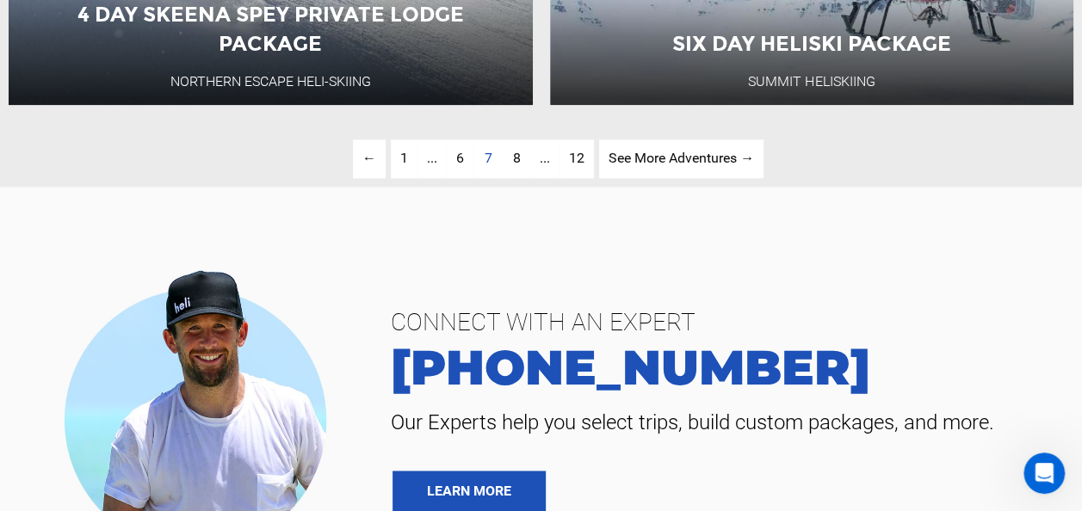
scroll to position [4251, 0]
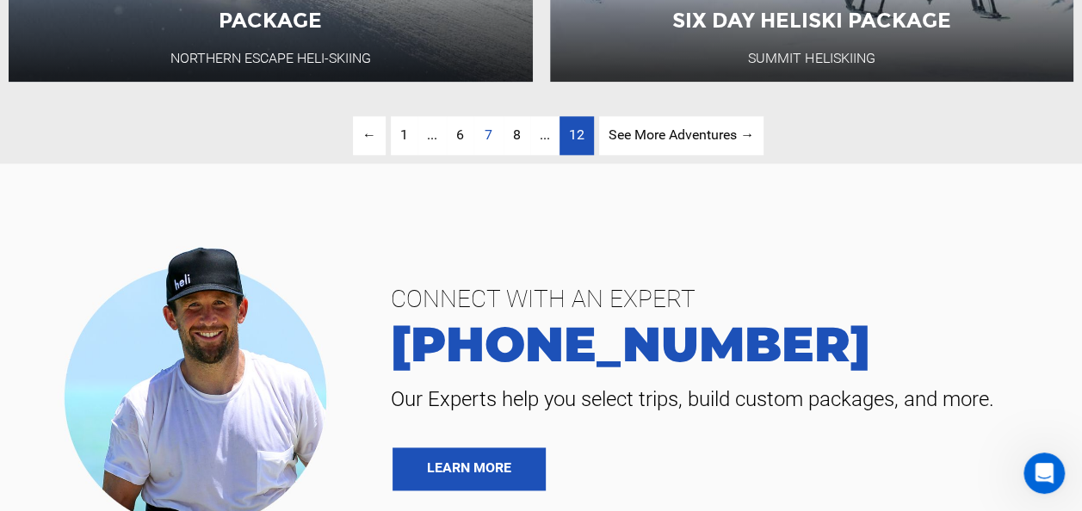
click at [577, 135] on span "12" at bounding box center [576, 135] width 15 height 16
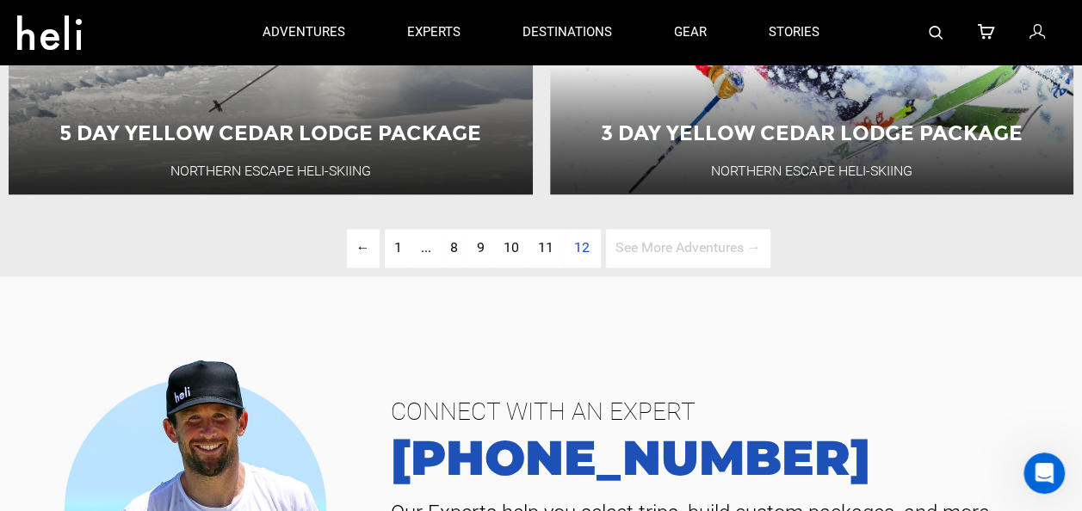
scroll to position [1151, 0]
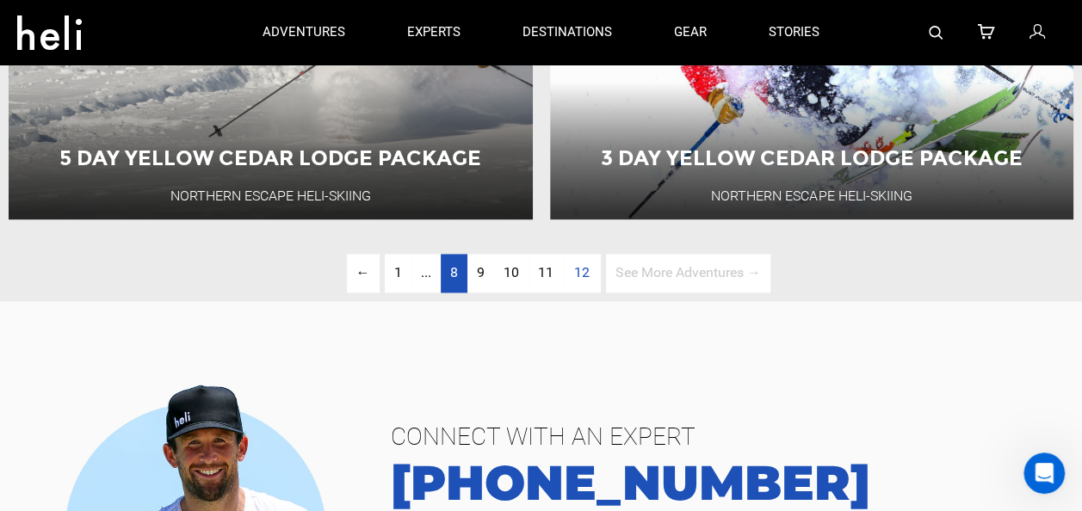
click at [453, 279] on span "8" at bounding box center [454, 272] width 8 height 16
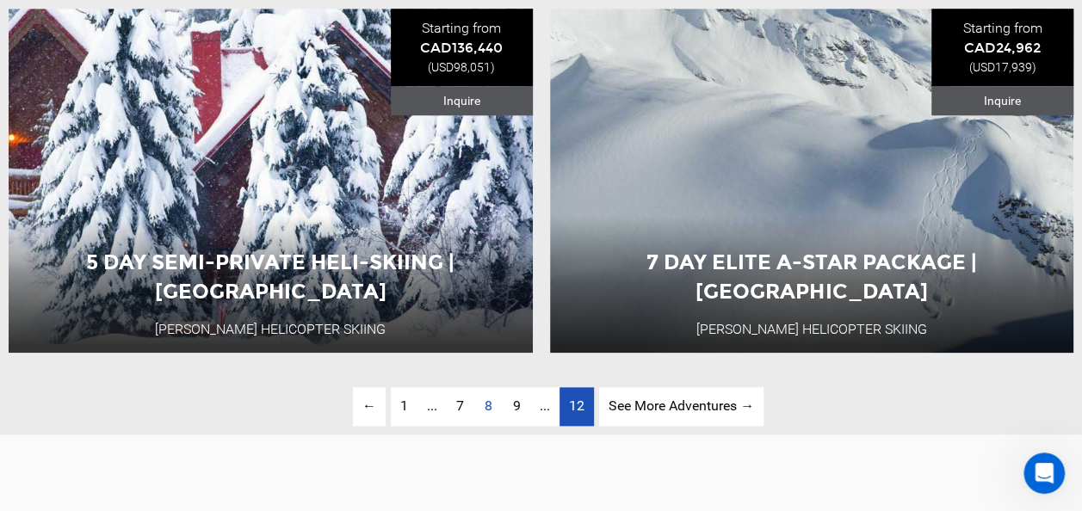
scroll to position [3992, 0]
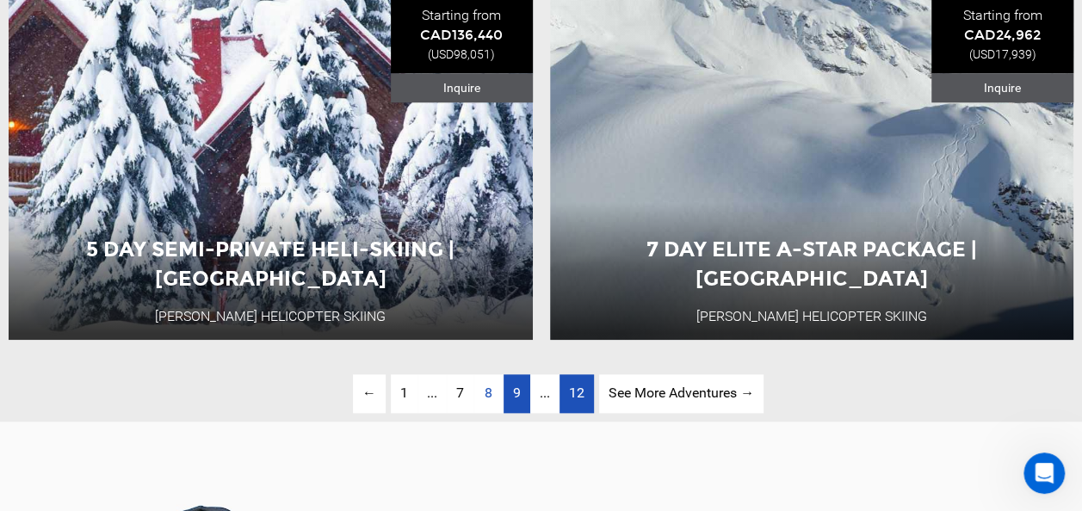
click at [510, 395] on link "page 9" at bounding box center [517, 394] width 27 height 39
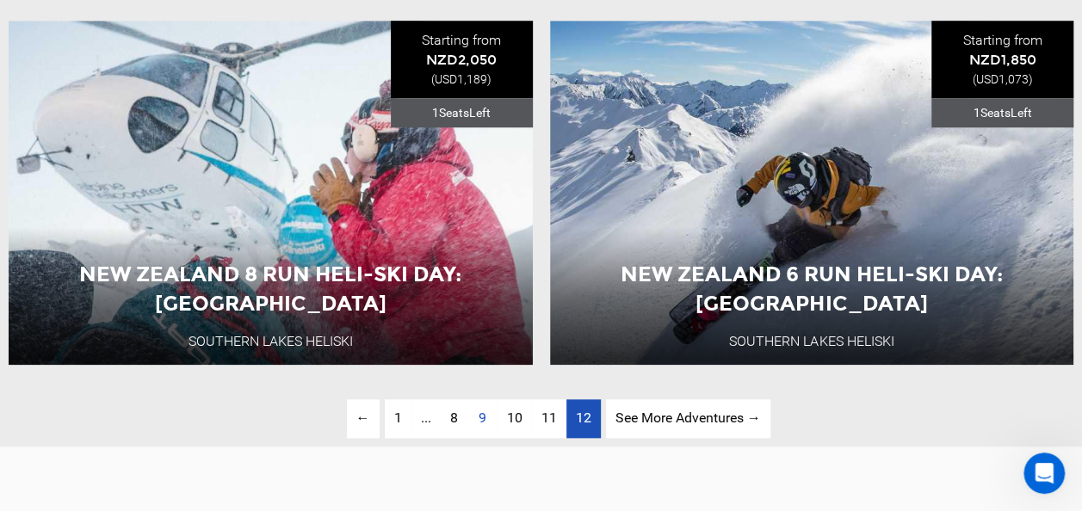
scroll to position [3992, 0]
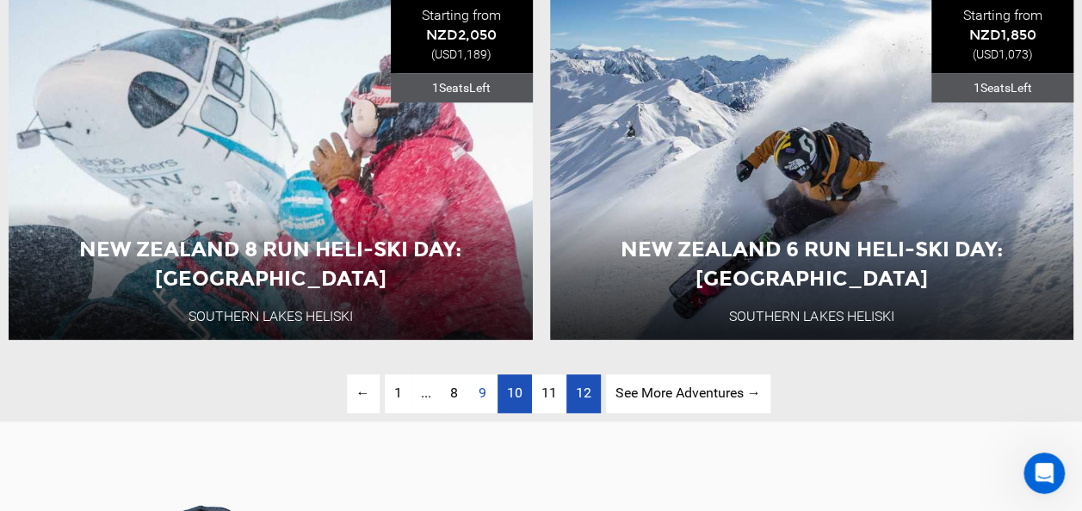
click at [508, 397] on span "10" at bounding box center [514, 393] width 15 height 16
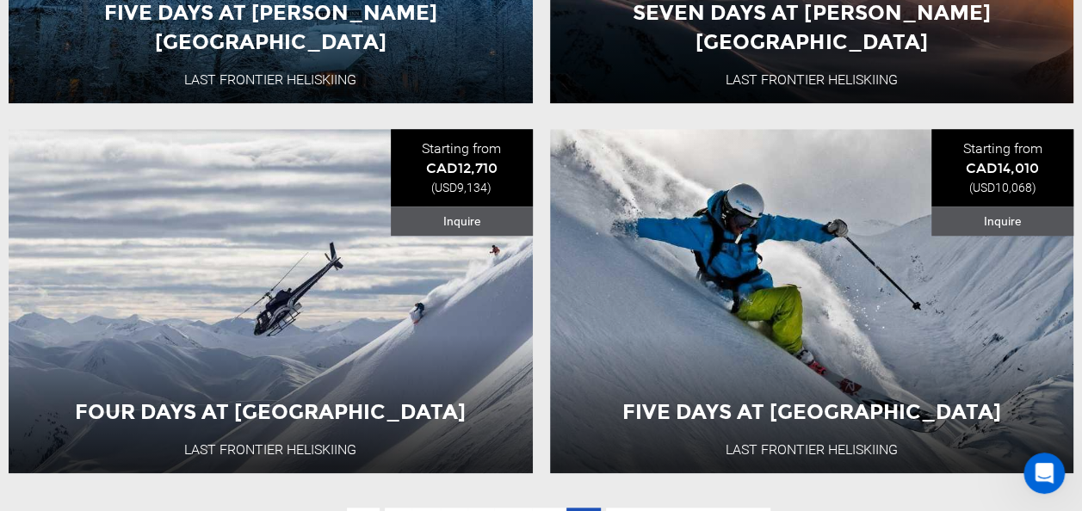
scroll to position [3906, 0]
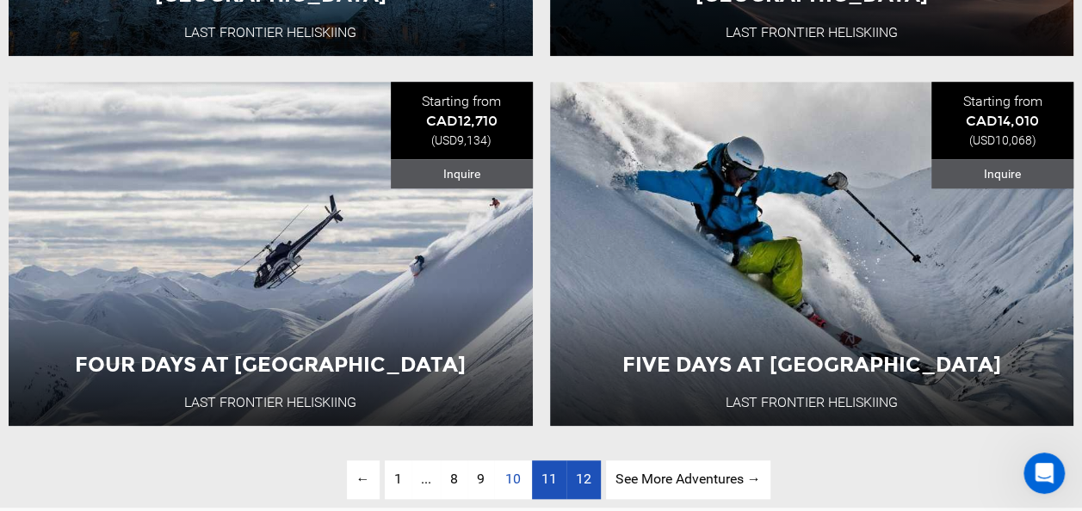
click at [550, 483] on span "11" at bounding box center [549, 479] width 15 height 16
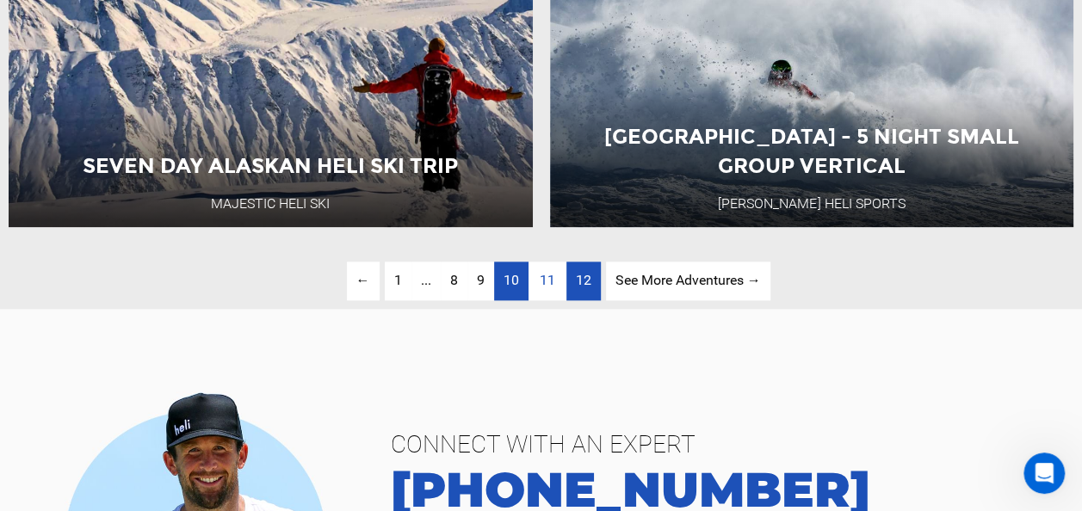
scroll to position [4078, 0]
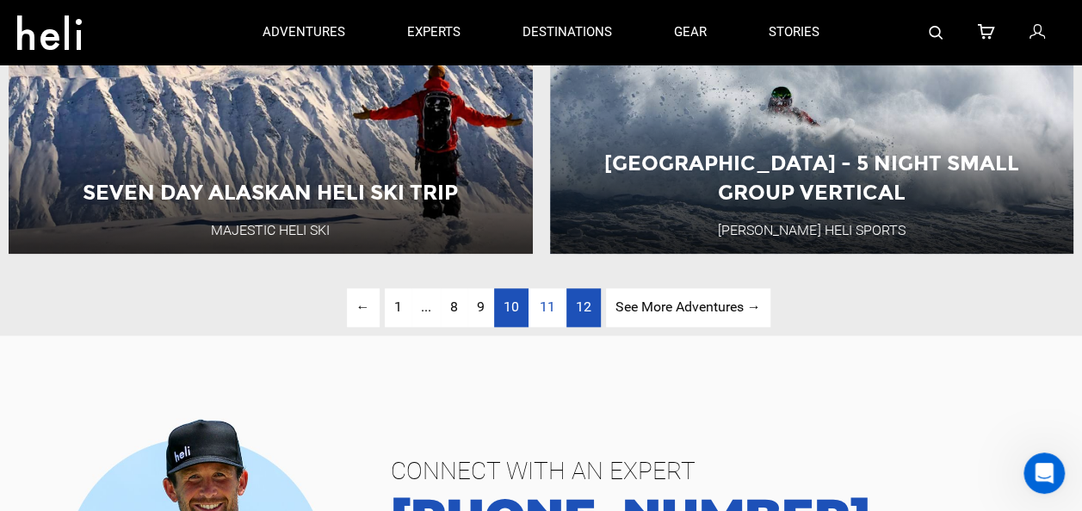
click at [584, 306] on span "12" at bounding box center [583, 307] width 15 height 16
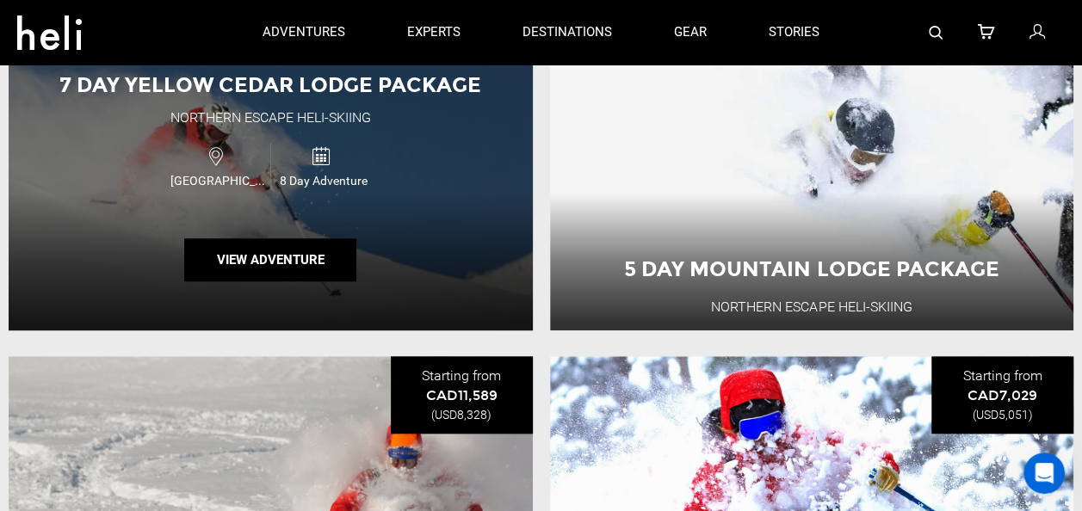
scroll to position [548, 0]
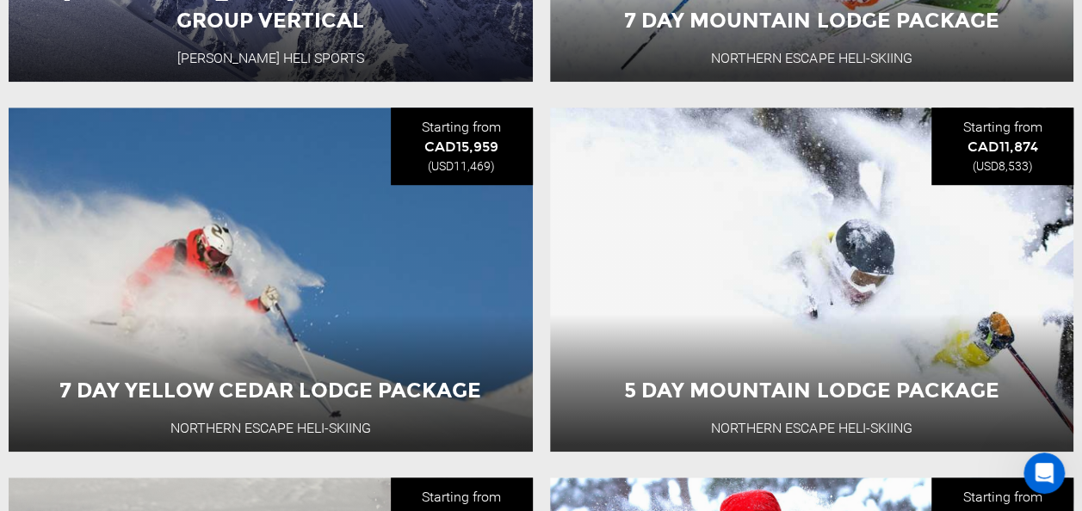
scroll to position [1810, 0]
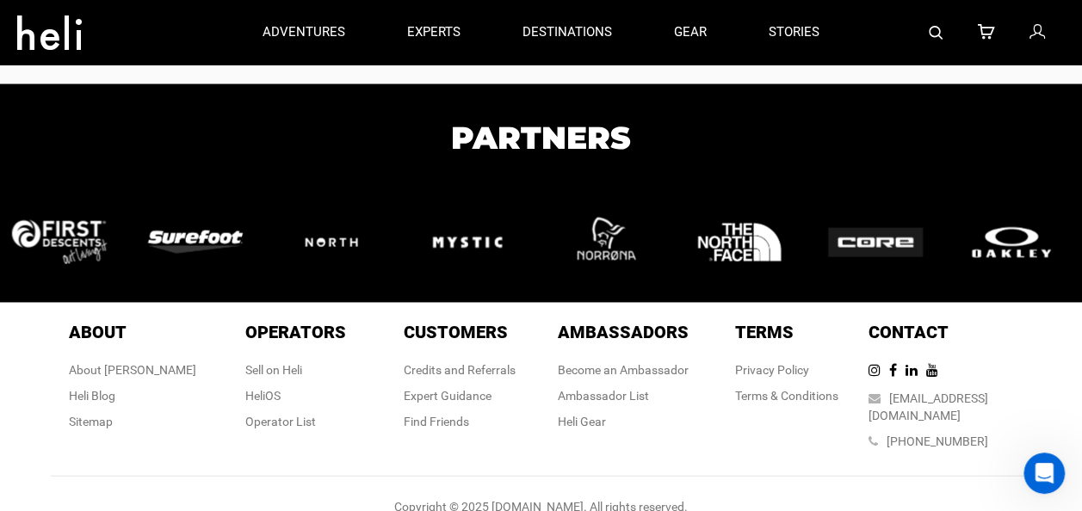
scroll to position [1321, 0]
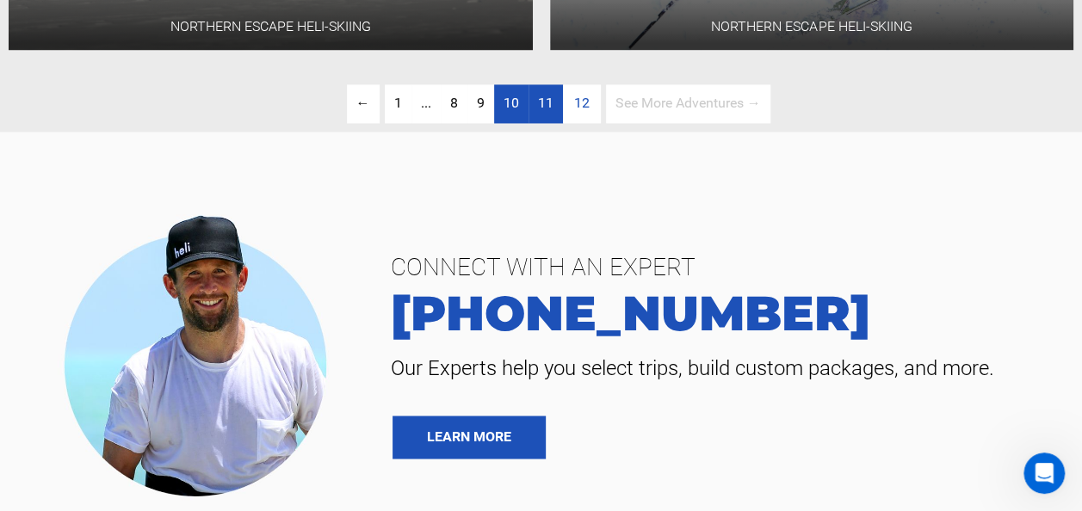
scroll to position [1347, 0]
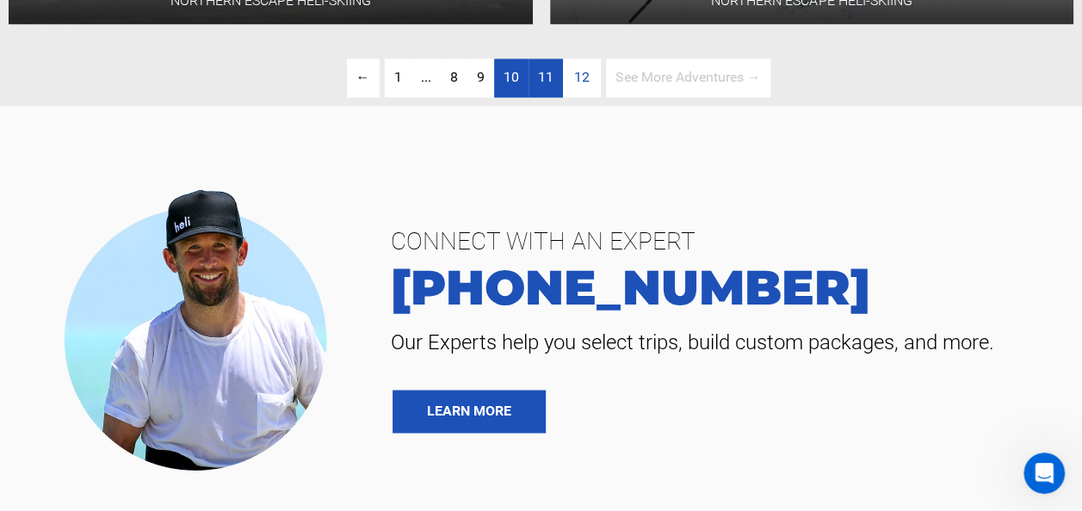
scroll to position [1489, 0]
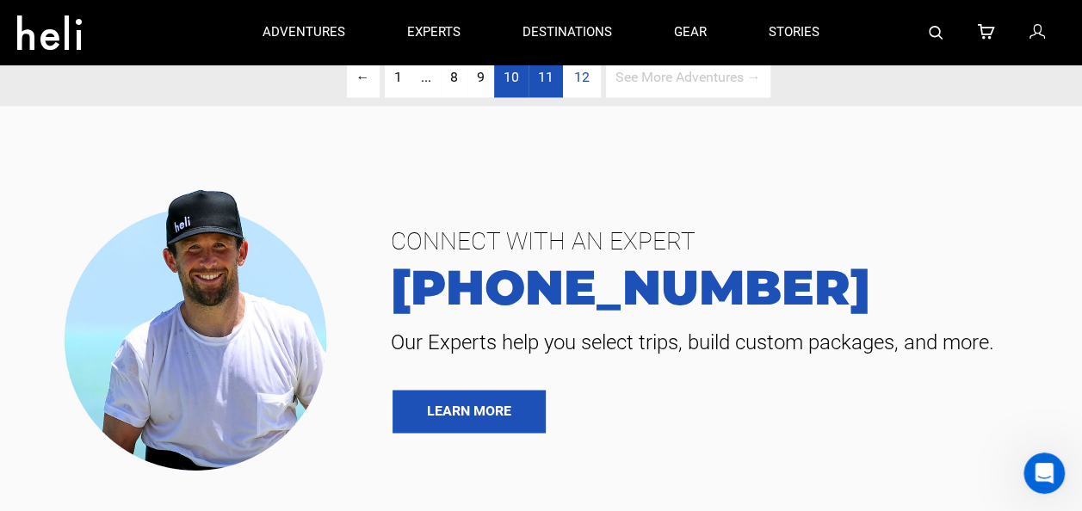
scroll to position [1810, 0]
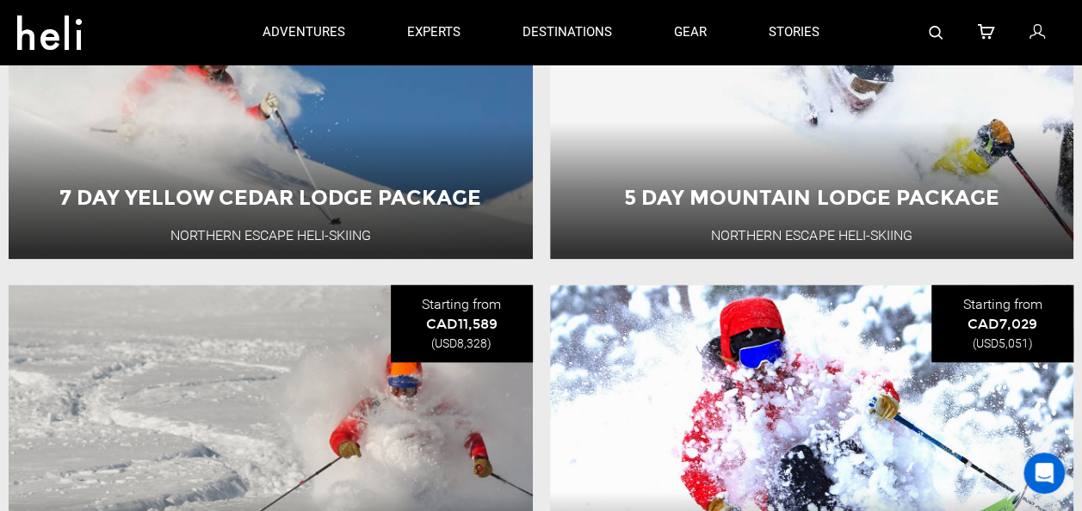
scroll to position [481, 0]
